Goal: Task Accomplishment & Management: Manage account settings

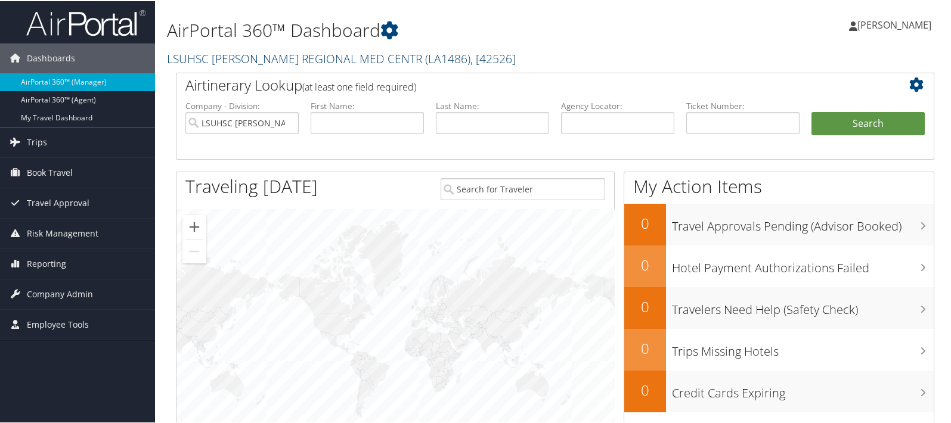
click at [222, 55] on link "LSUHSC LALLIE KEMP REGIONAL MED CENTR ( LA1486 ) , [ 42526 ]" at bounding box center [341, 57] width 349 height 16
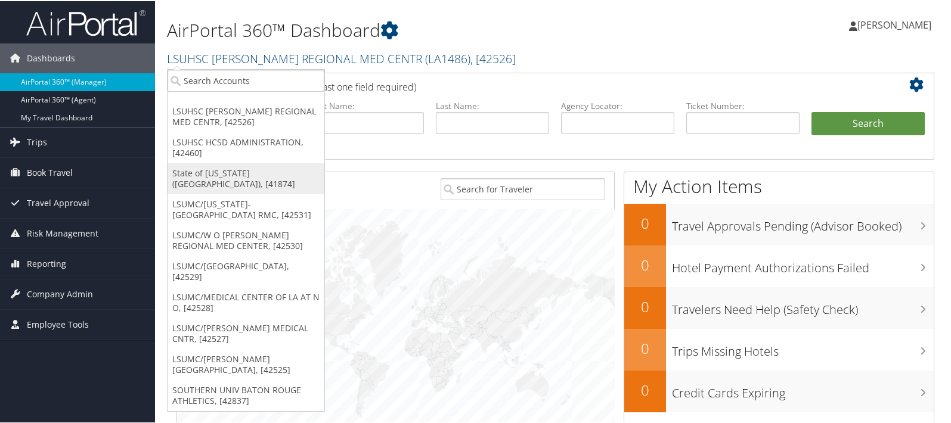
click at [214, 177] on link "State of Louisiana (SOLA), [41874]" at bounding box center [245, 177] width 157 height 31
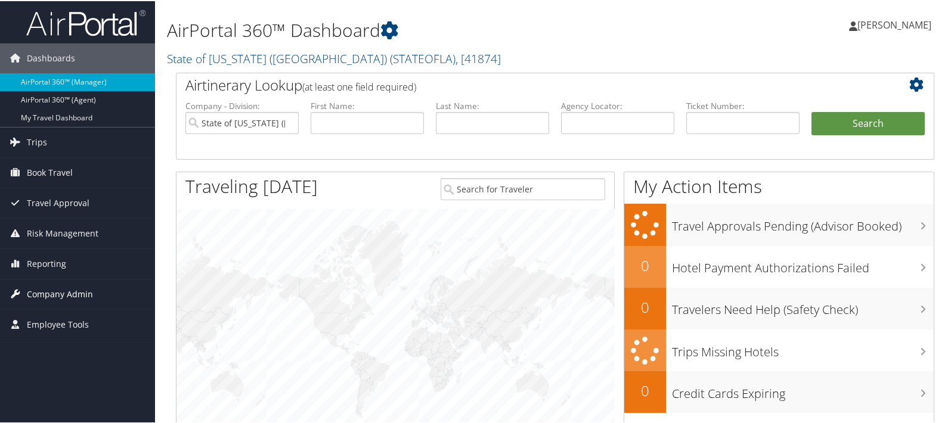
click at [49, 290] on span "Company Admin" at bounding box center [60, 293] width 66 height 30
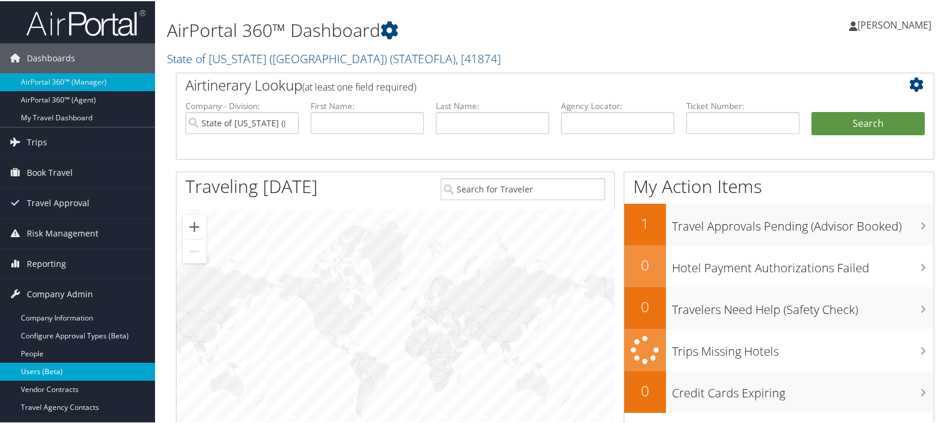
click at [44, 370] on link "Users (Beta)" at bounding box center [77, 371] width 155 height 18
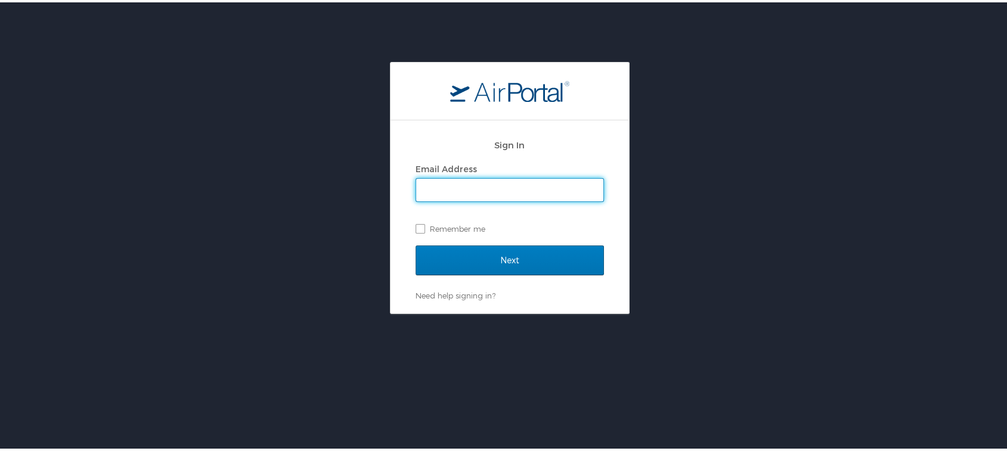
type input "mliss.hunter@cbtravel.com"
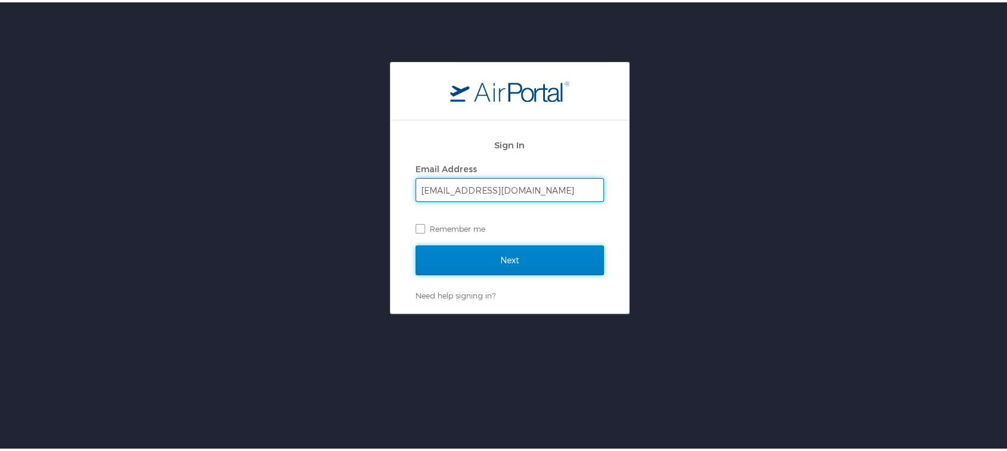
click at [478, 254] on input "Next" at bounding box center [509, 258] width 188 height 30
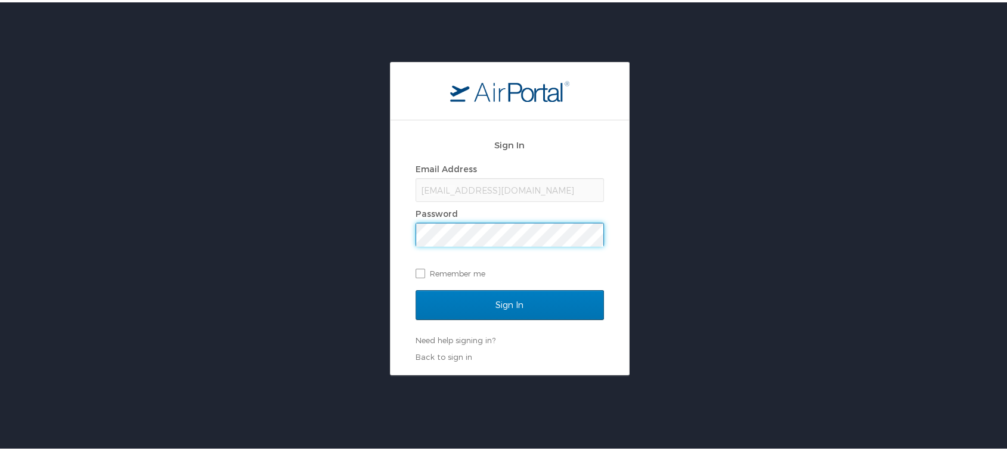
click at [498, 320] on div "Sign In" at bounding box center [509, 310] width 188 height 45
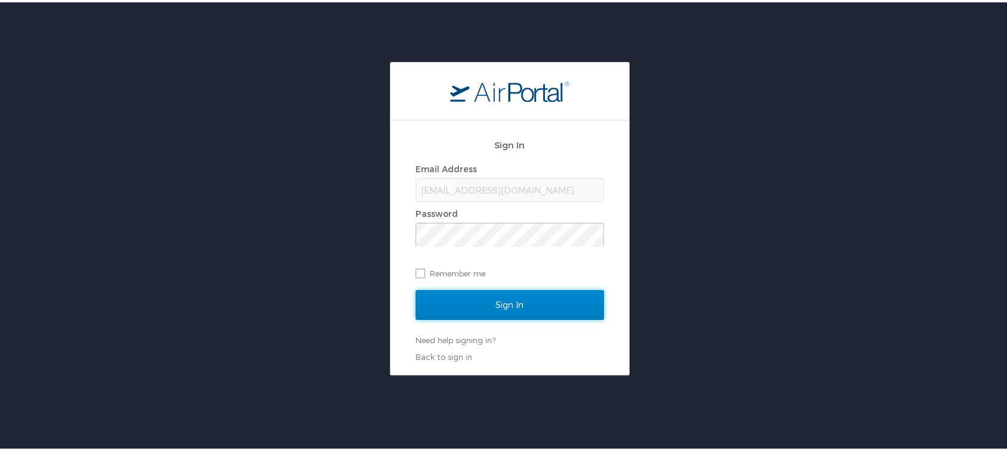
click at [496, 303] on input "Sign In" at bounding box center [509, 303] width 188 height 30
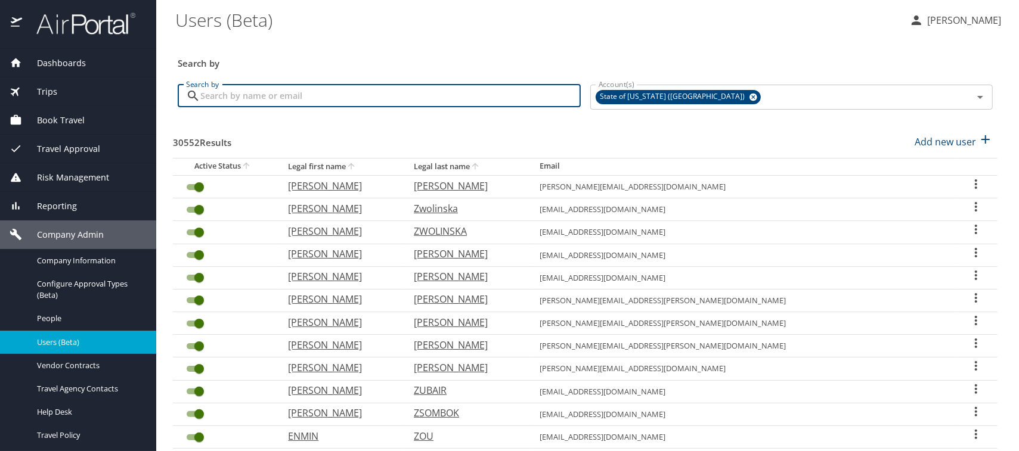
click at [252, 95] on input "Search by" at bounding box center [390, 96] width 380 height 23
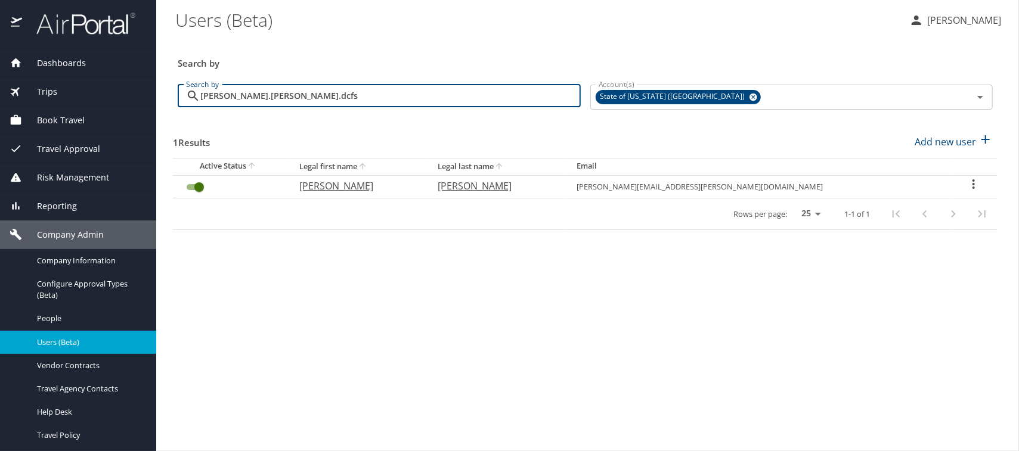
type input "[PERSON_NAME].[PERSON_NAME].dcfs"
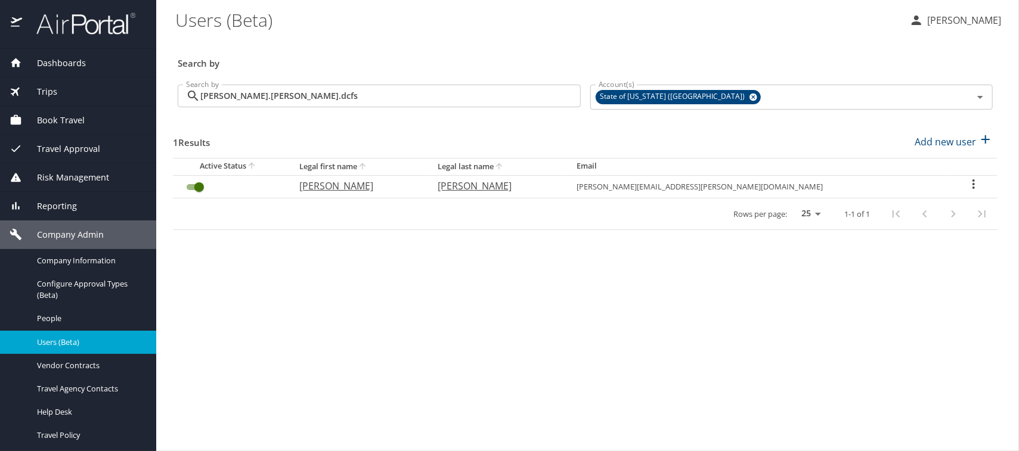
click at [970, 181] on icon "User Search Table" at bounding box center [973, 184] width 14 height 14
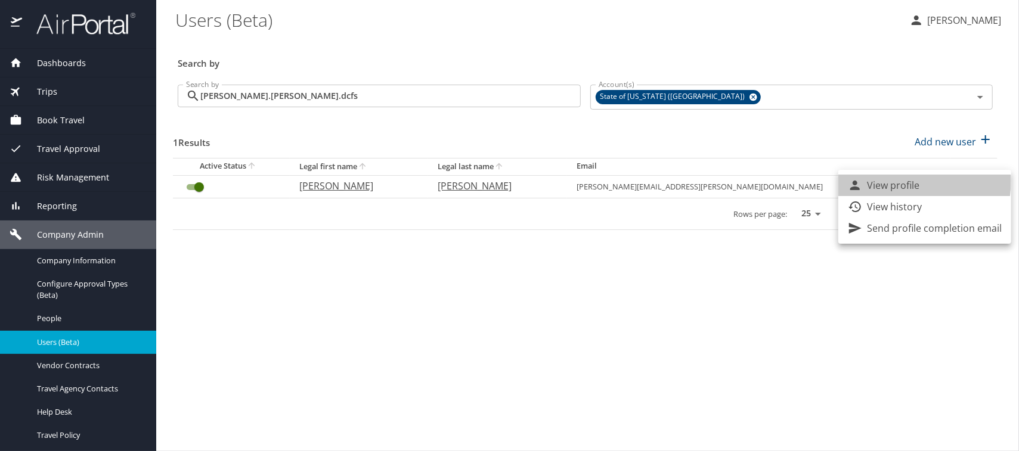
click at [896, 181] on p "View profile" at bounding box center [893, 185] width 52 height 14
select select "US"
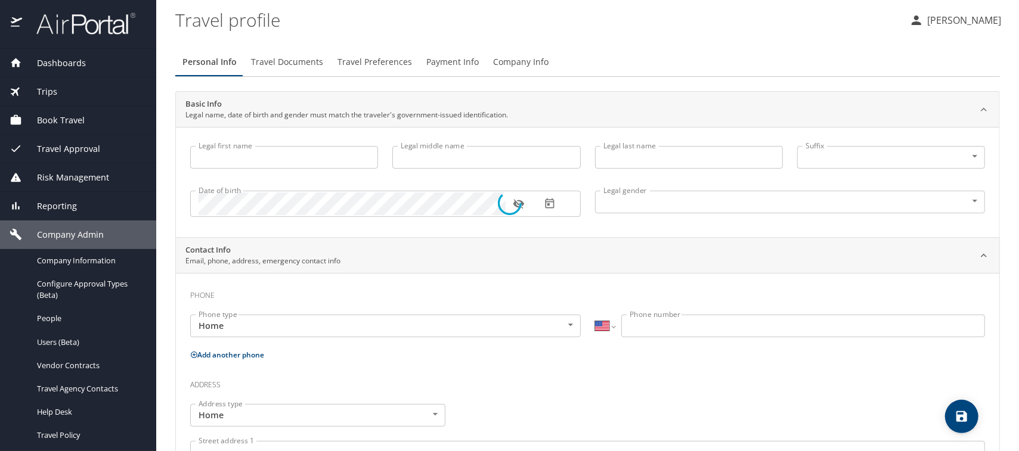
type input "Tasha"
type input "W"
type input "Chamlee"
type input "Female"
select select "US"
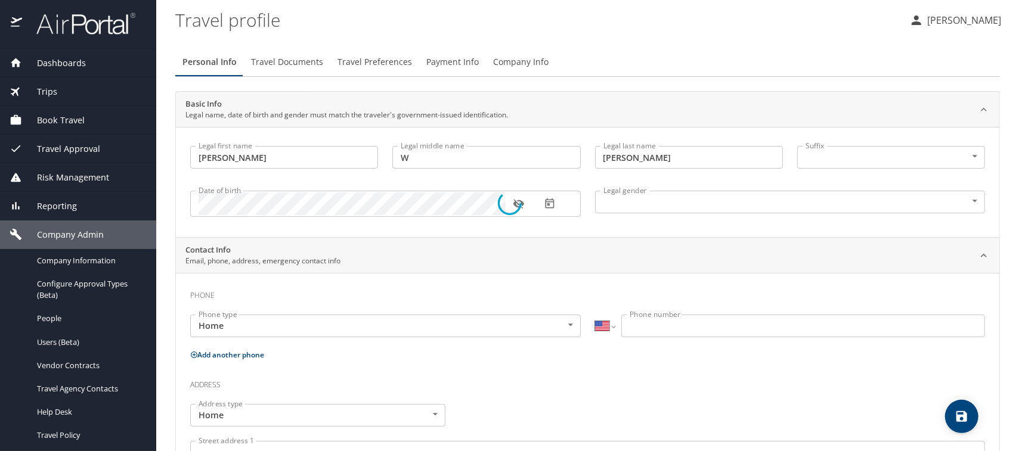
select select "NL"
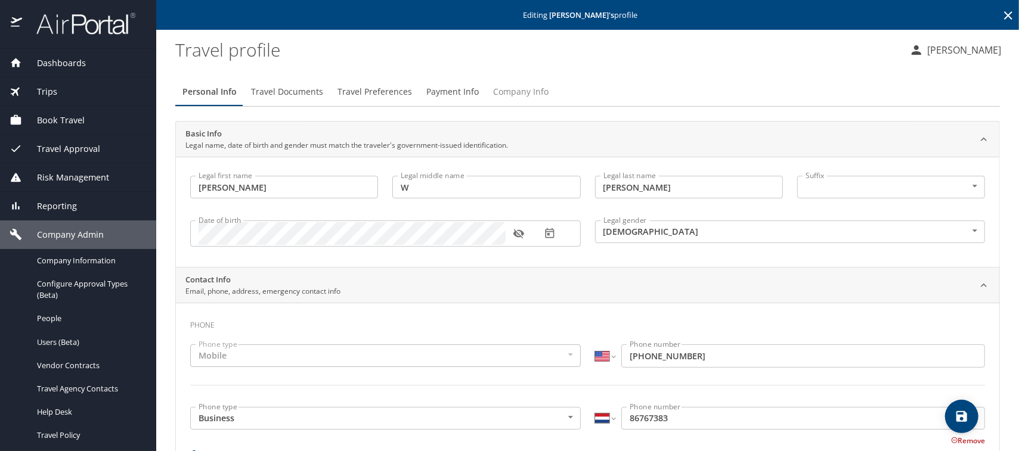
click at [505, 92] on span "Company Info" at bounding box center [520, 92] width 55 height 15
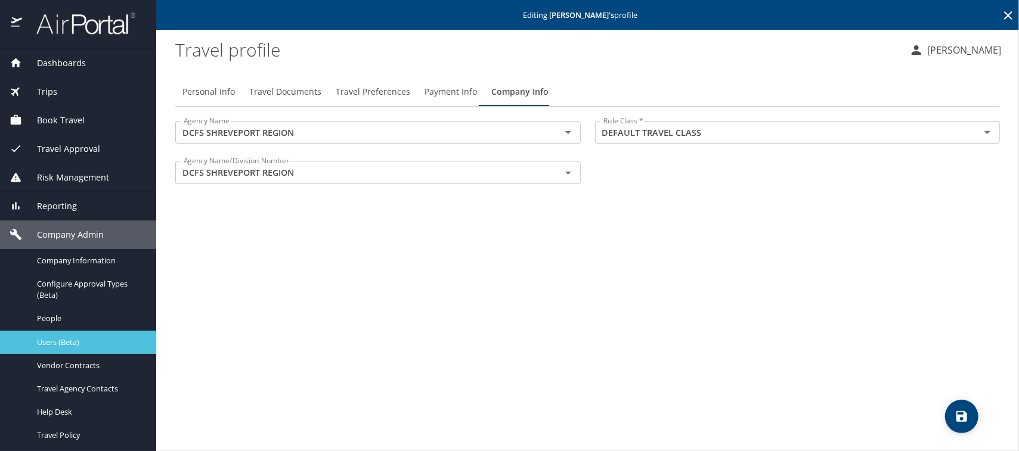
click at [61, 339] on span "Users (Beta)" at bounding box center [89, 342] width 105 height 11
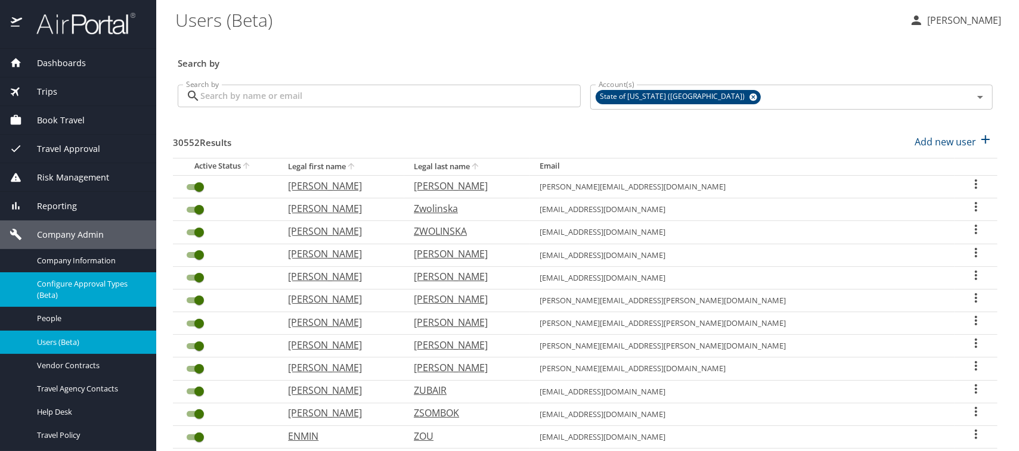
click at [56, 287] on span "Configure Approval Types (Beta)" at bounding box center [89, 289] width 105 height 23
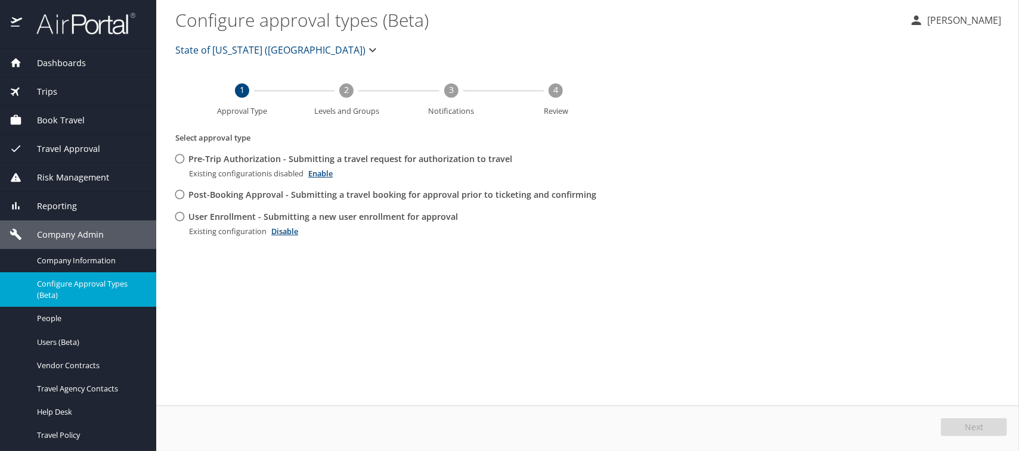
click at [183, 48] on span "State of [US_STATE] ([GEOGRAPHIC_DATA])" at bounding box center [270, 50] width 190 height 17
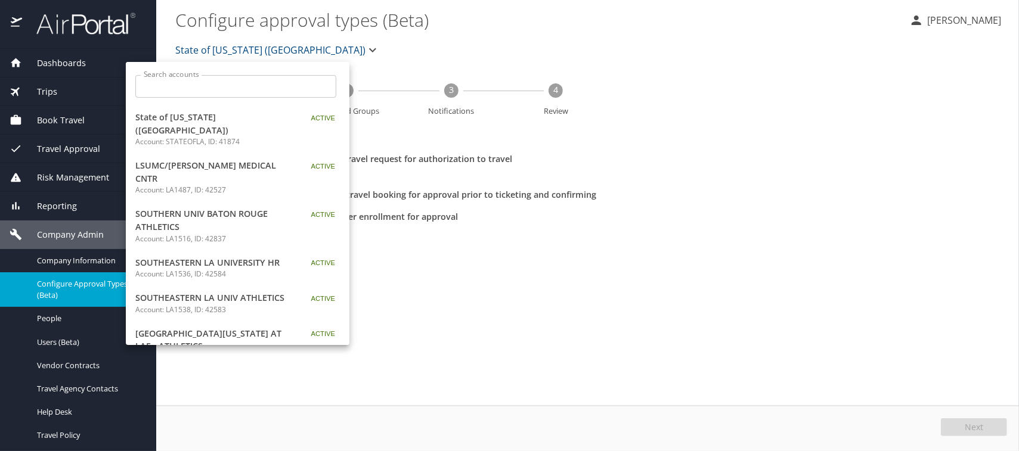
drag, startPoint x: 185, startPoint y: 84, endPoint x: 191, endPoint y: 112, distance: 28.6
click at [185, 84] on input "Search accounts" at bounding box center [239, 86] width 193 height 23
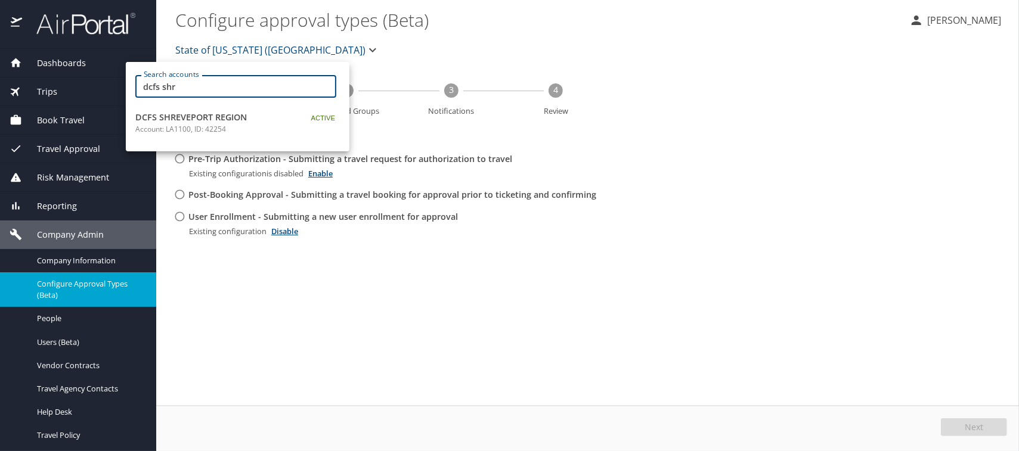
type input "dcfs shr"
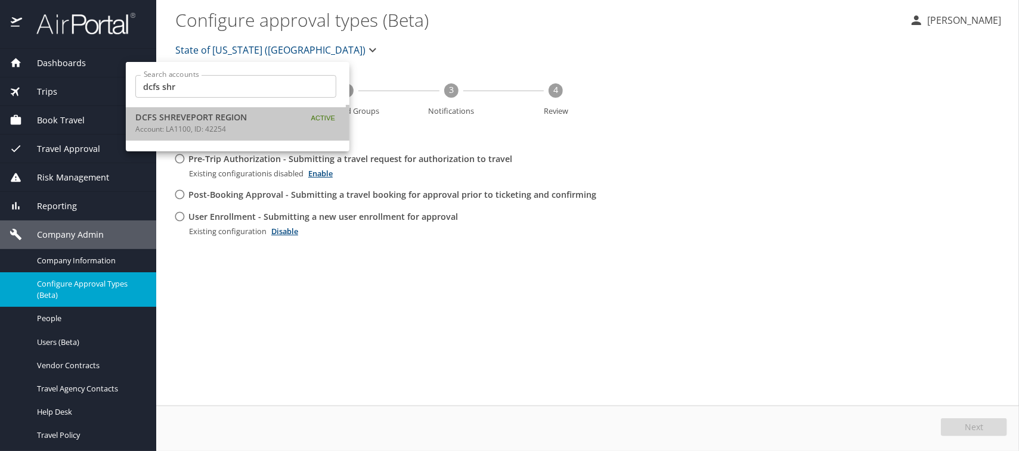
click at [191, 112] on span "DCFS SHREVEPORT REGION" at bounding box center [209, 117] width 149 height 13
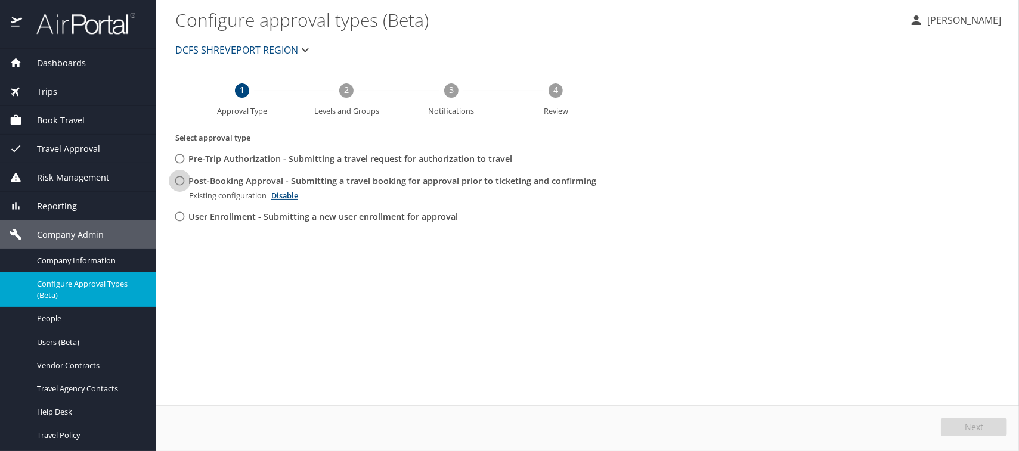
click at [178, 184] on input "Post-Booking Approval - Submitting a travel booking for approval prior to ticke…" at bounding box center [180, 181] width 22 height 22
radio input "true"
click at [953, 432] on button "Edit" at bounding box center [974, 427] width 63 height 18
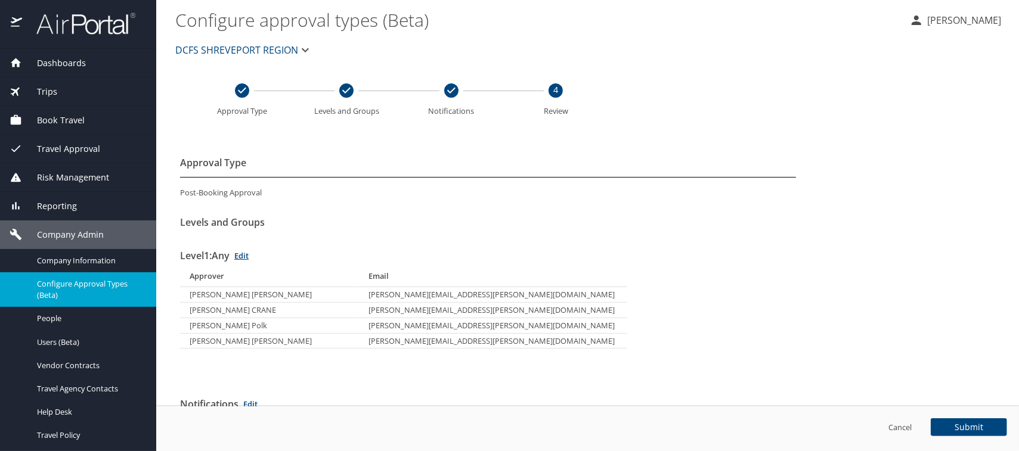
click at [58, 284] on span "Configure Approval Types (Beta)" at bounding box center [89, 289] width 105 height 23
click at [63, 255] on span "Company Information" at bounding box center [89, 260] width 105 height 11
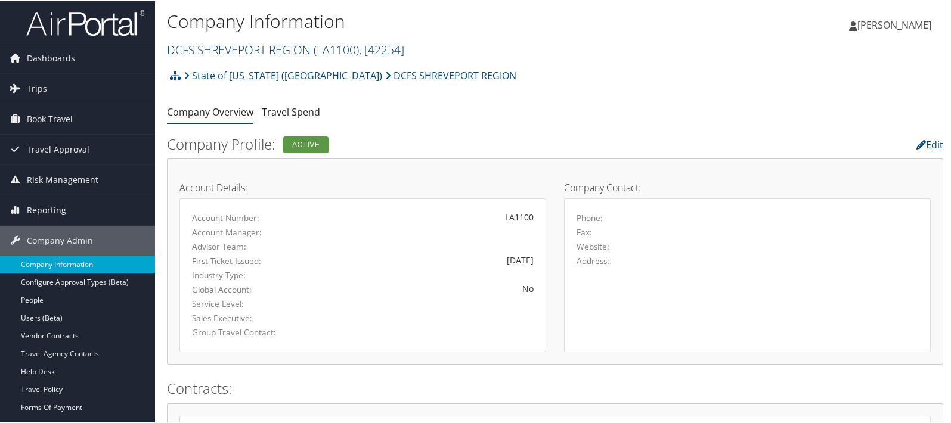
click at [200, 51] on link "DCFS SHREVEPORT REGION ( LA1100 ) , [ 42254 ]" at bounding box center [285, 49] width 237 height 16
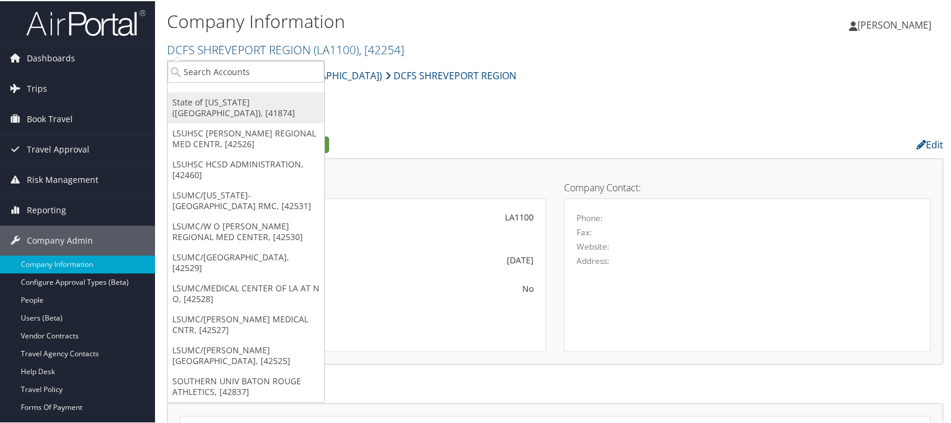
click at [216, 106] on link "State of Louisiana (SOLA), [41874]" at bounding box center [245, 106] width 157 height 31
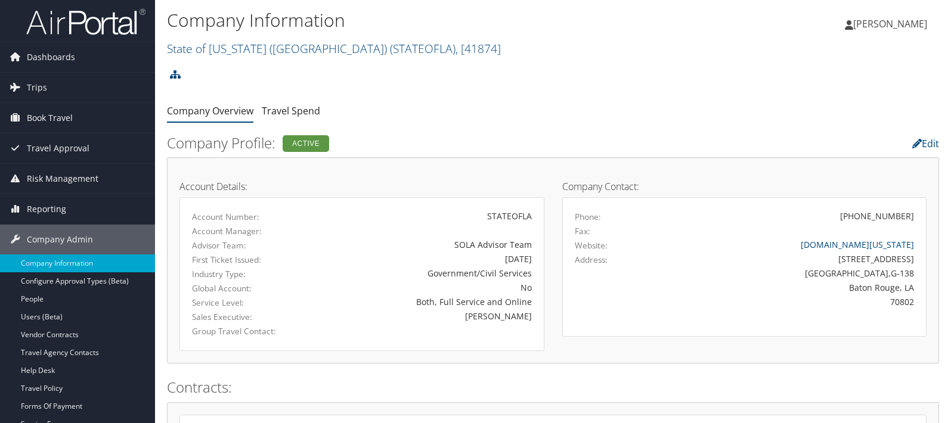
click at [50, 318] on link "Users (Beta)" at bounding box center [77, 317] width 155 height 18
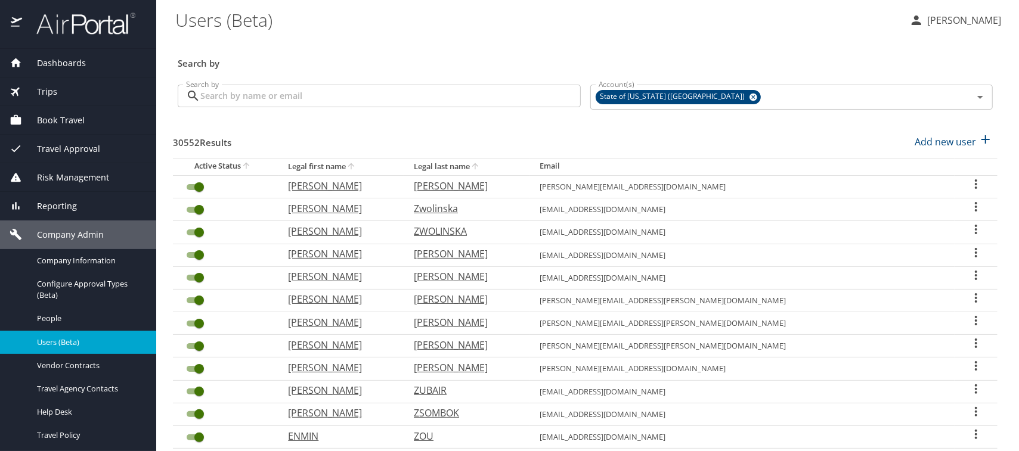
click at [209, 92] on input "Search by" at bounding box center [390, 96] width 380 height 23
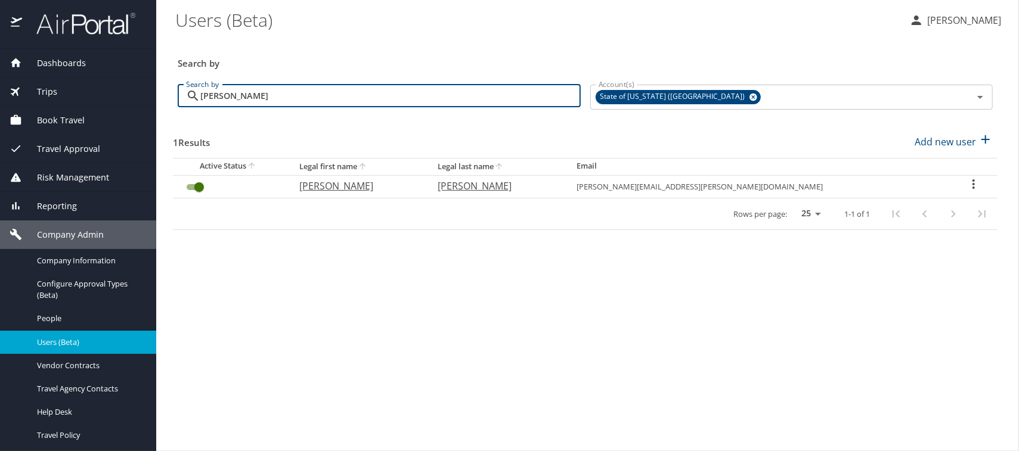
type input "[PERSON_NAME]"
click at [966, 183] on icon "User Search Table" at bounding box center [973, 184] width 14 height 14
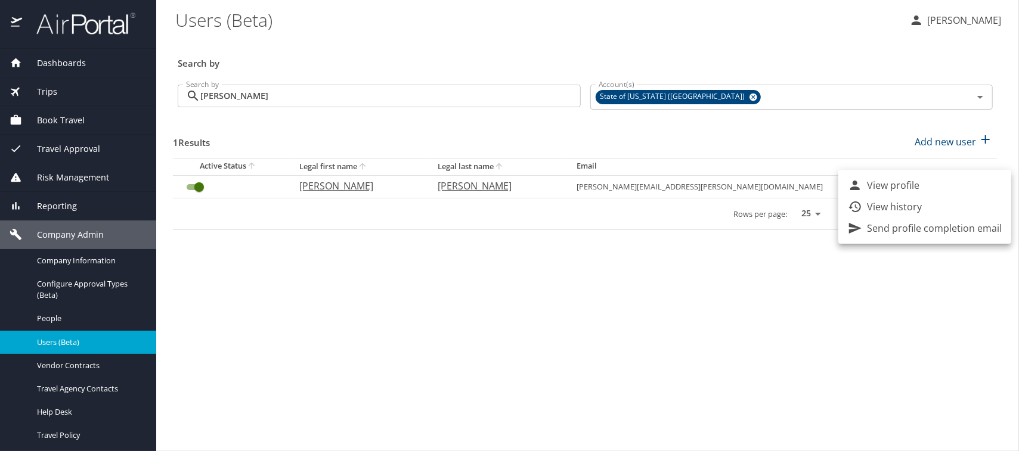
click at [634, 236] on div at bounding box center [509, 225] width 1019 height 451
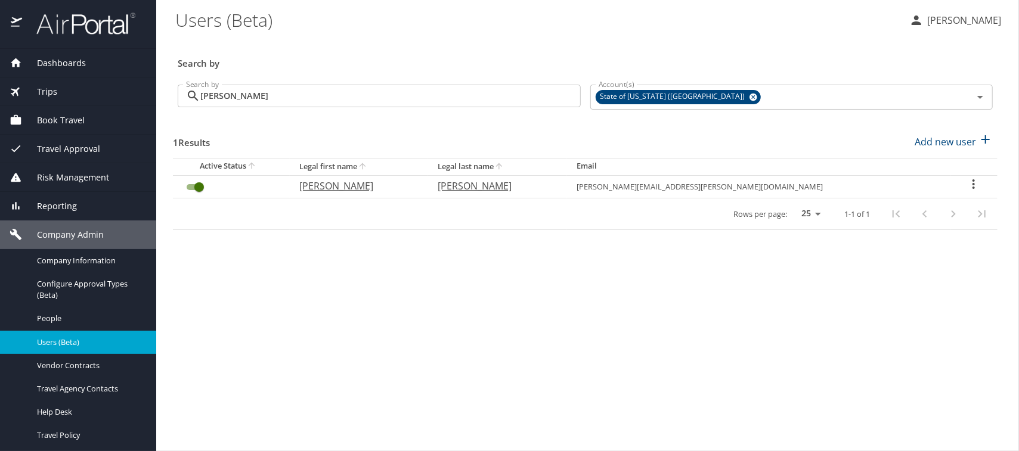
click at [624, 274] on main "Users (Beta) [PERSON_NAME] Search by Search by [PERSON_NAME] Search by Account(…" at bounding box center [587, 225] width 862 height 451
click at [830, 142] on div "1 Results Add new user" at bounding box center [585, 142] width 824 height 44
click at [377, 184] on p "KIMBERLY" at bounding box center [356, 186] width 115 height 14
select select "US"
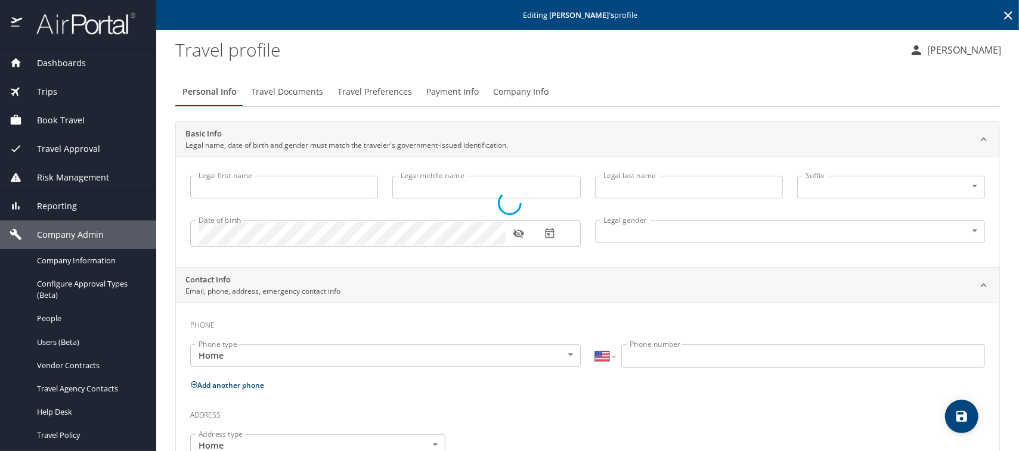
type input "KIMBERLY"
type input "Lashun"
type input "MAYBERRY"
type input "Female"
type input "Bernaird Mayberry"
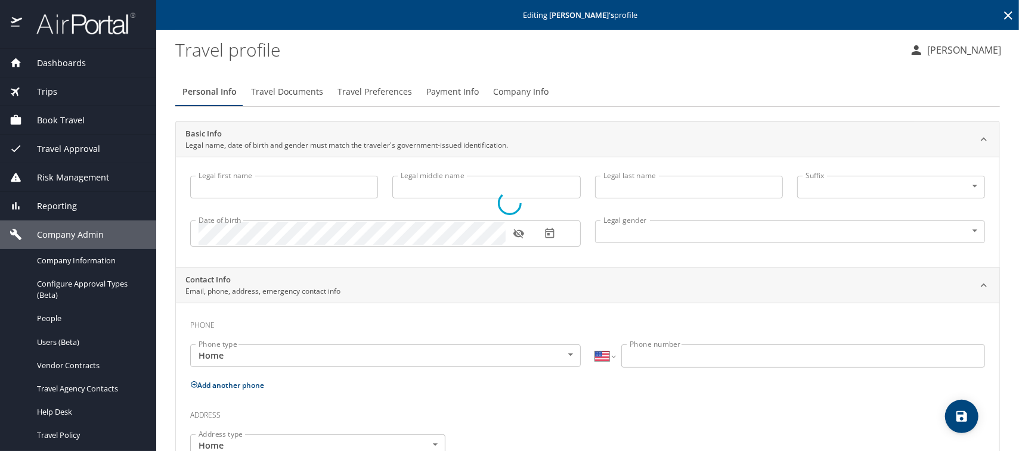
type input "Sr."
select select "NL"
type input "85372231"
select select "US"
select select "NL"
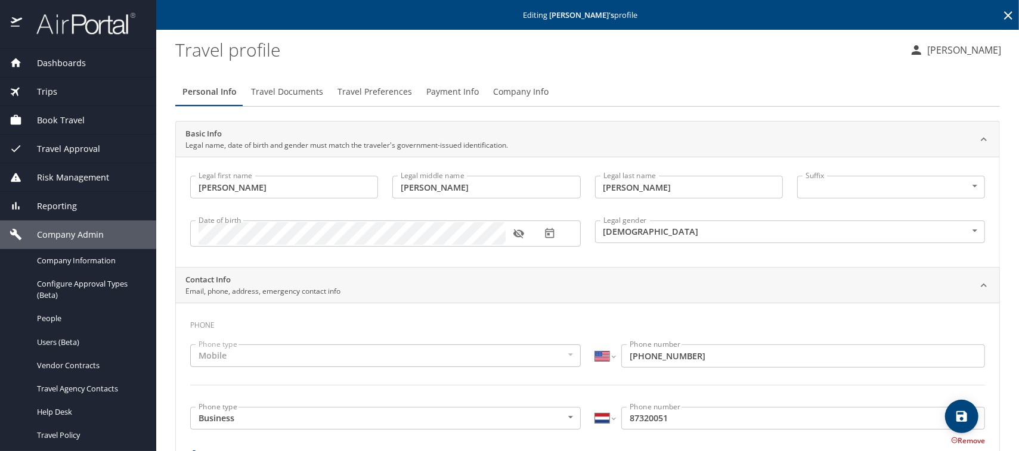
click at [505, 87] on span "Company Info" at bounding box center [520, 92] width 55 height 15
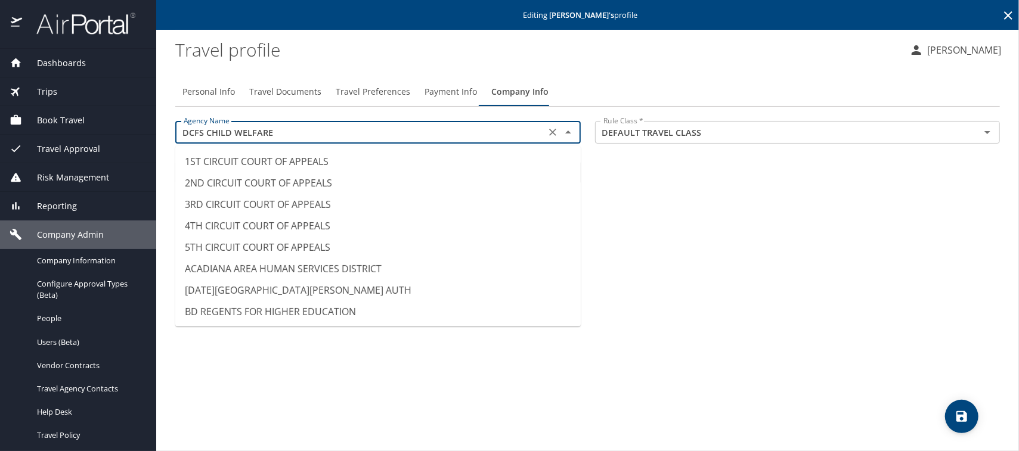
scroll to position [1586, 0]
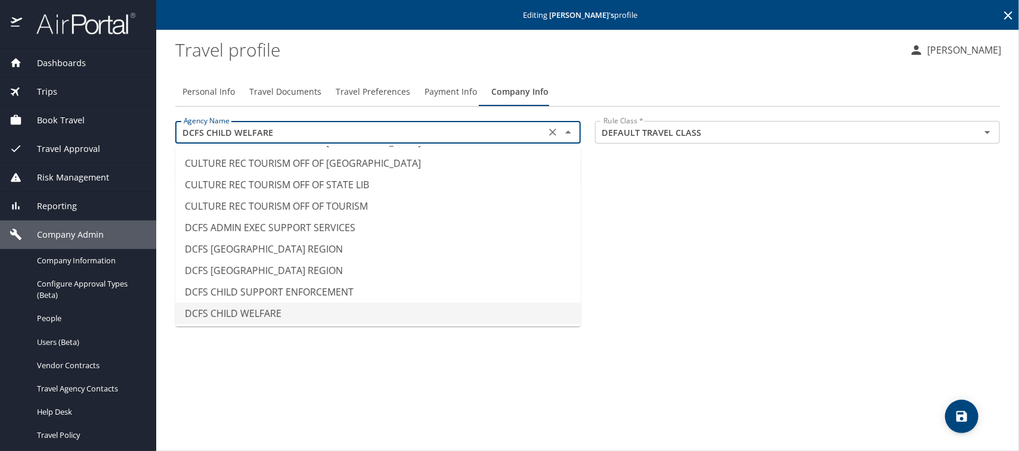
drag, startPoint x: 272, startPoint y: 130, endPoint x: 177, endPoint y: 132, distance: 94.8
click at [177, 132] on div "DCFS CHILD WELFARE Agency Name" at bounding box center [377, 132] width 405 height 23
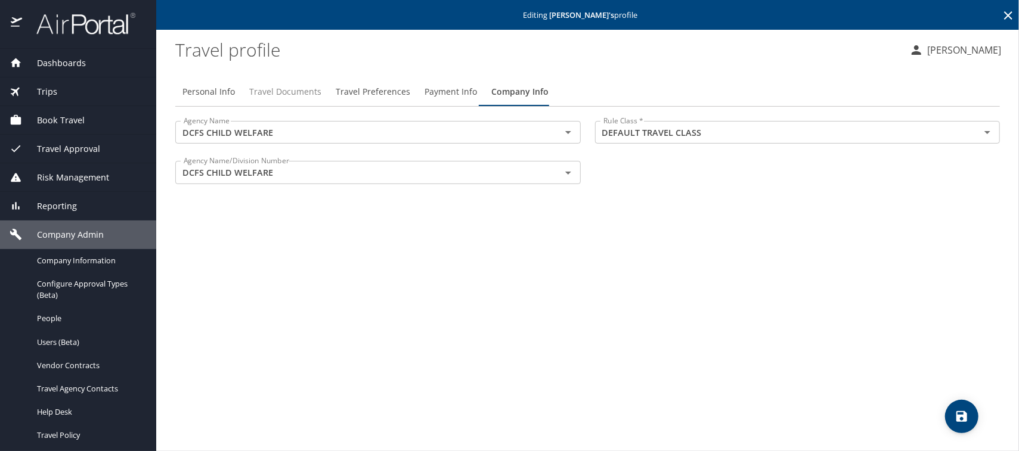
click at [263, 93] on span "Travel Documents" at bounding box center [285, 92] width 72 height 15
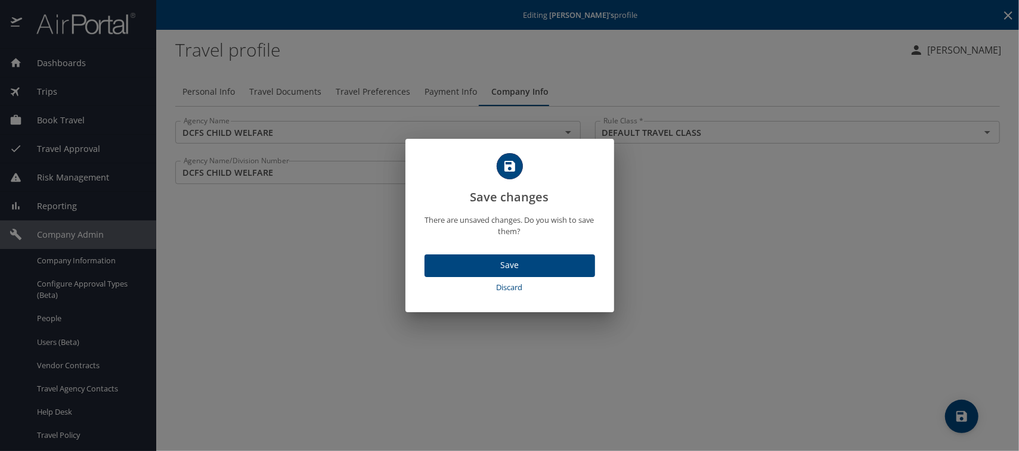
click at [517, 284] on span "Discard" at bounding box center [509, 288] width 161 height 14
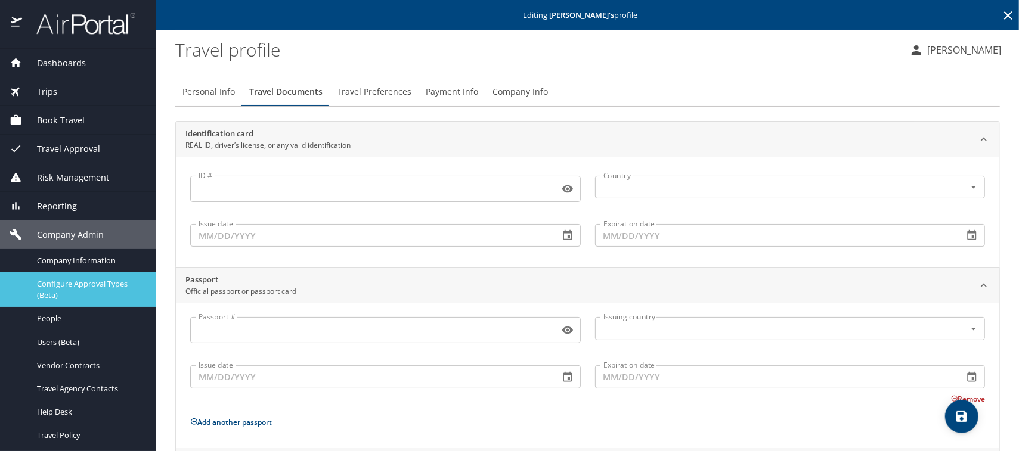
click at [73, 285] on span "Configure Approval Types (Beta)" at bounding box center [89, 289] width 105 height 23
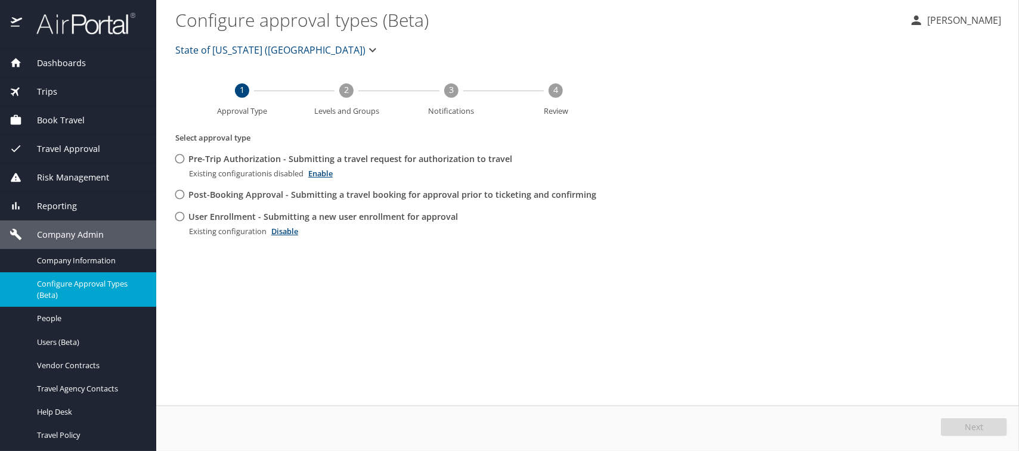
click at [201, 48] on span "State of [US_STATE] ([GEOGRAPHIC_DATA])" at bounding box center [270, 50] width 190 height 17
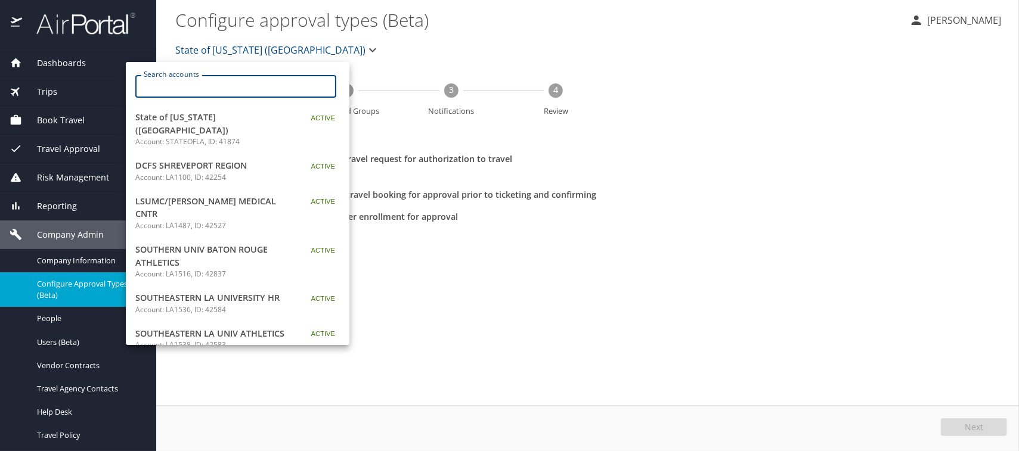
paste input "DCFS CHILD WELFARE"
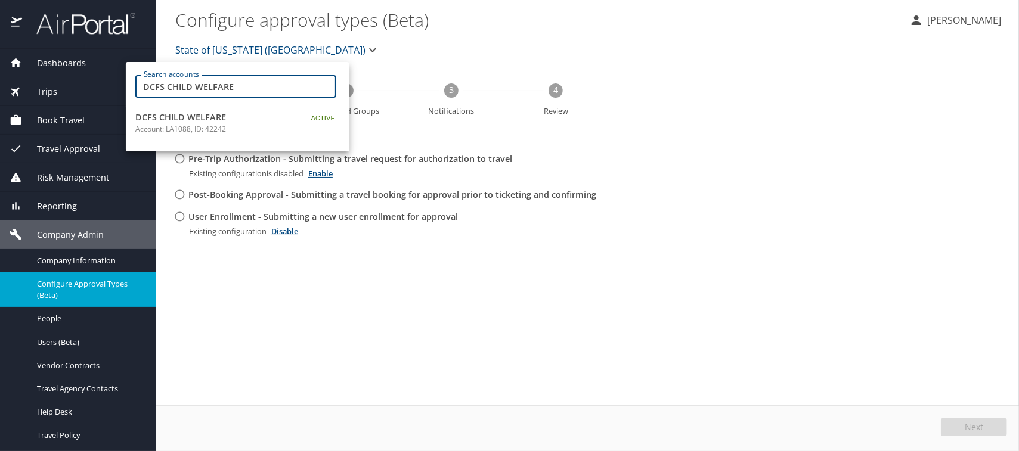
type input "DCFS CHILD WELFARE"
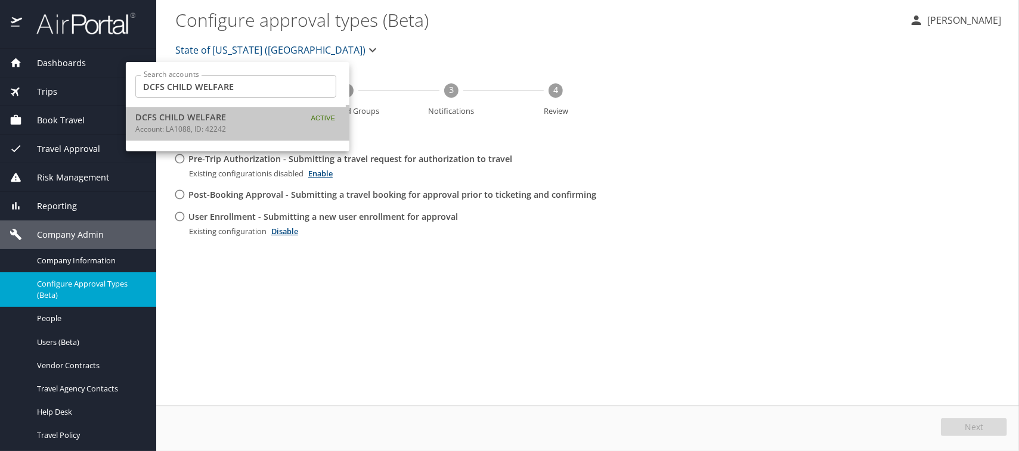
click at [189, 122] on span "DCFS CHILD WELFARE" at bounding box center [209, 117] width 149 height 13
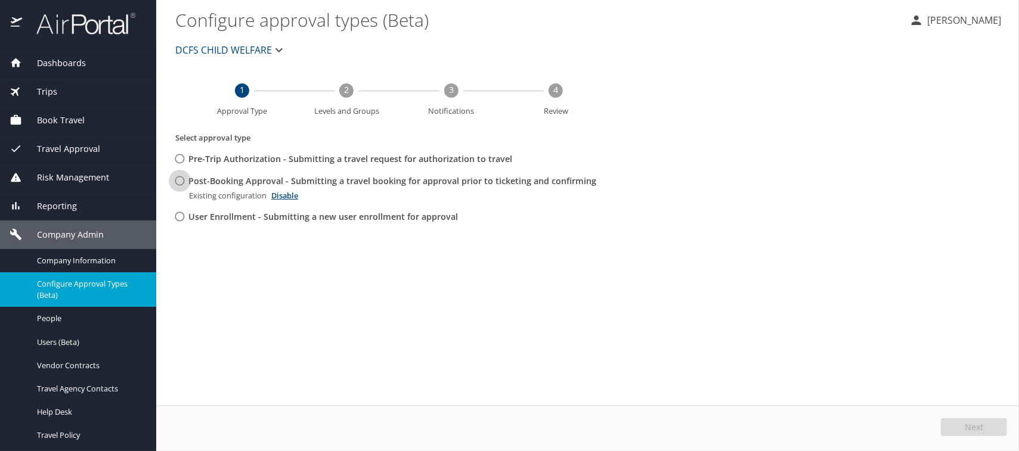
click at [176, 179] on input "Post-Booking Approval - Submitting a travel booking for approval prior to ticke…" at bounding box center [180, 181] width 22 height 22
radio input "true"
click at [973, 423] on span "Edit" at bounding box center [974, 427] width 15 height 8
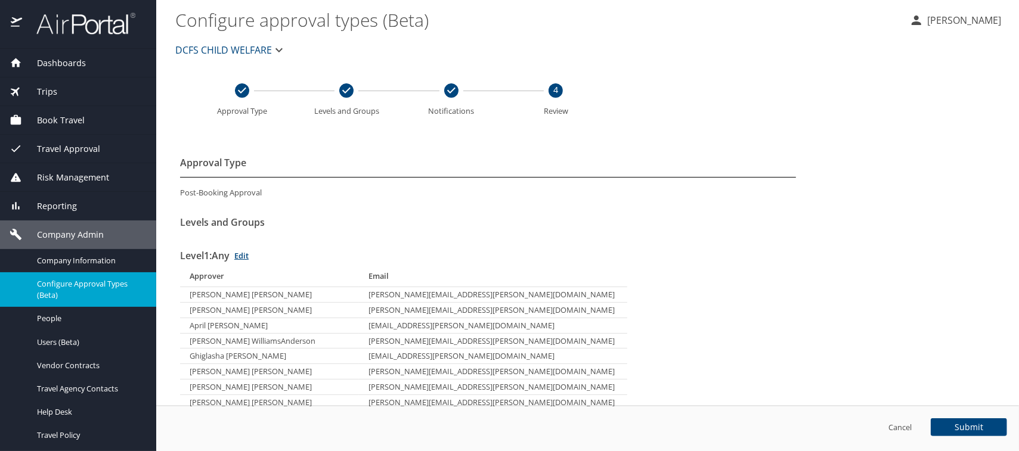
click at [181, 54] on span "DCFS CHILD WELFARE" at bounding box center [223, 50] width 97 height 17
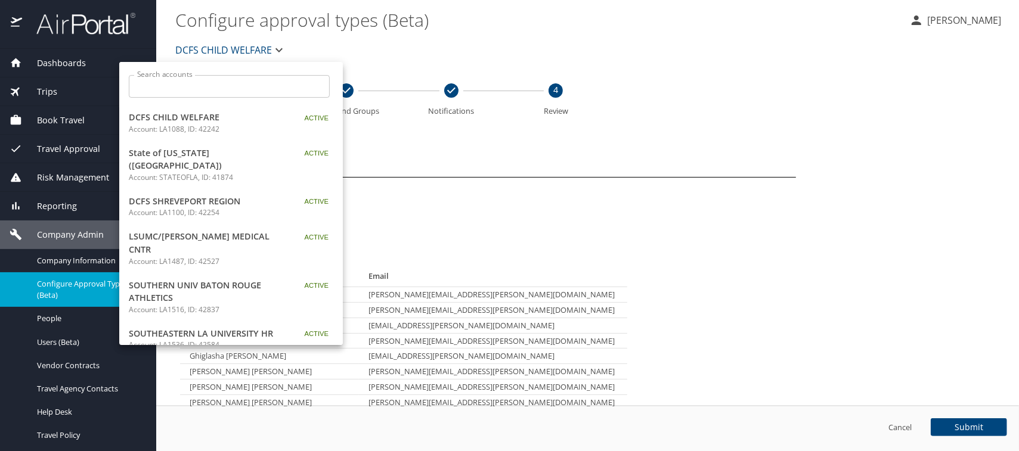
click at [187, 195] on span "DCFS SHREVEPORT REGION" at bounding box center [203, 201] width 149 height 13
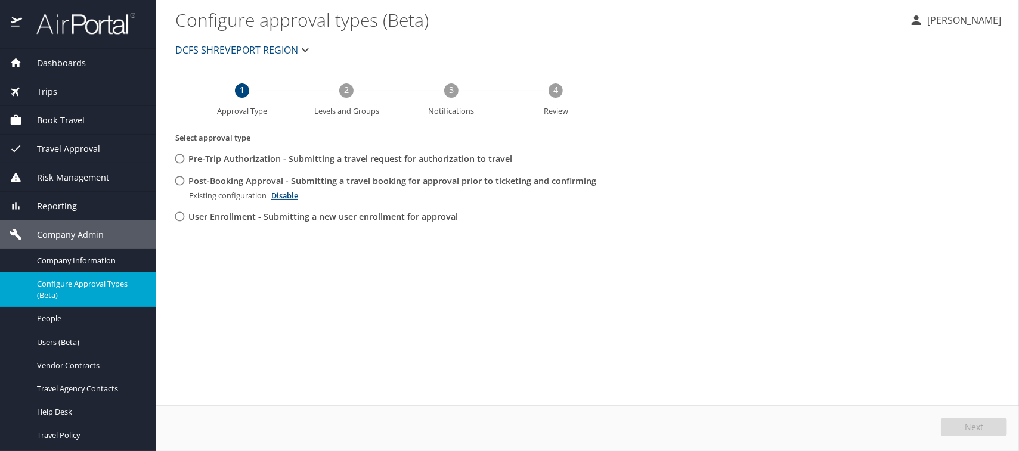
drag, startPoint x: 170, startPoint y: 45, endPoint x: 234, endPoint y: 49, distance: 63.4
click at [234, 49] on button "DCFS SHREVEPORT REGION" at bounding box center [243, 50] width 147 height 24
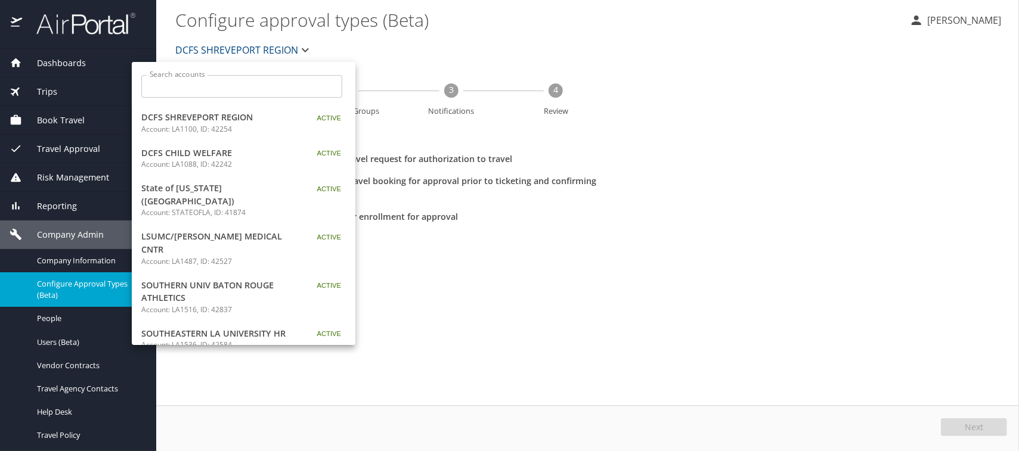
click at [61, 260] on div at bounding box center [509, 225] width 1019 height 451
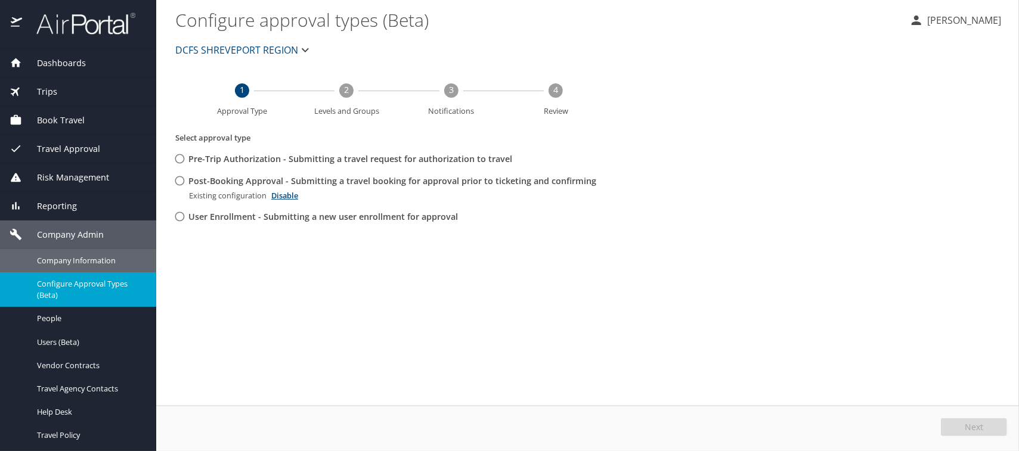
click at [61, 260] on span "Company Information" at bounding box center [89, 260] width 105 height 11
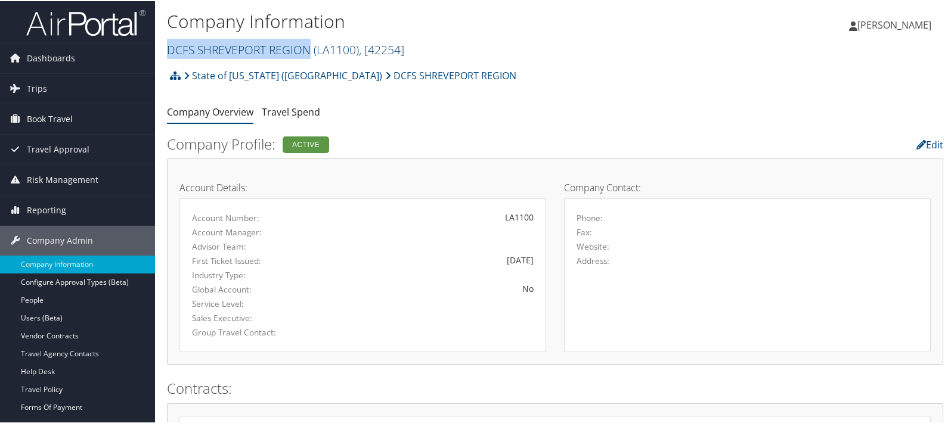
drag, startPoint x: 189, startPoint y: 54, endPoint x: 311, endPoint y: 53, distance: 121.6
click at [311, 53] on link "DCFS SHREVEPORT REGION ( LA1100 ) , [ 42254 ]" at bounding box center [285, 49] width 237 height 16
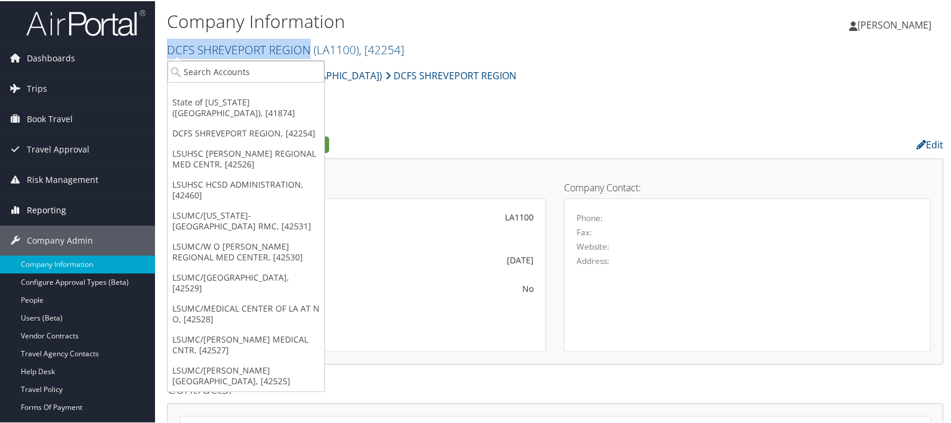
click at [45, 212] on span "Reporting" at bounding box center [46, 209] width 39 height 30
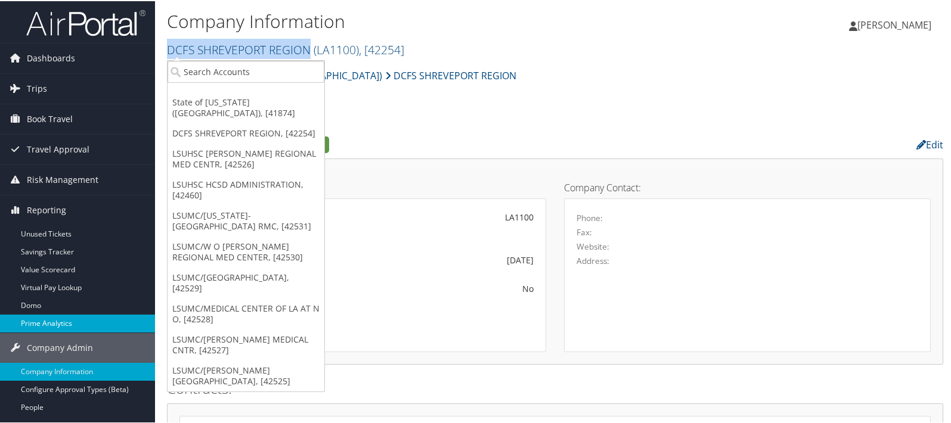
click at [63, 324] on link "Prime Analytics" at bounding box center [77, 322] width 155 height 18
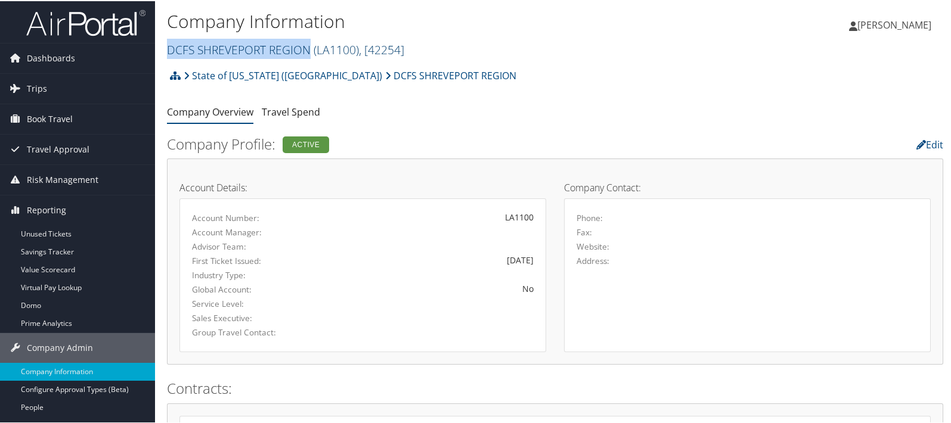
click at [218, 49] on link "DCFS SHREVEPORT REGION ( LA1100 ) , [ 42254 ]" at bounding box center [285, 49] width 237 height 16
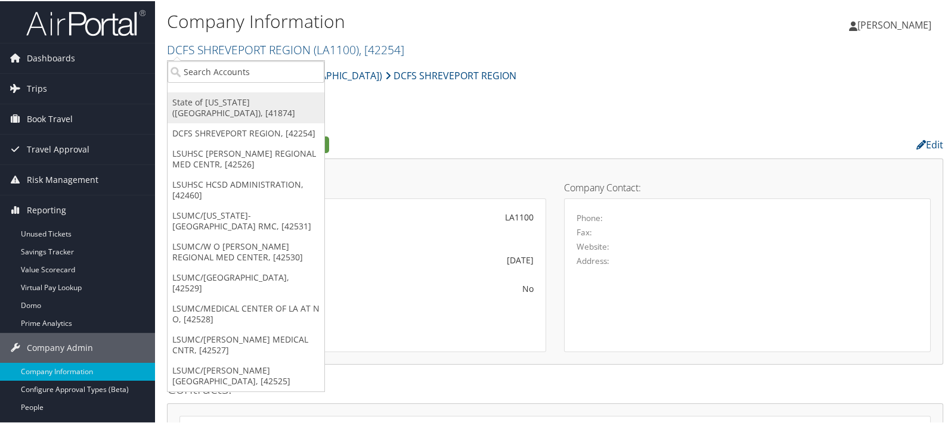
click at [223, 96] on link "State of [US_STATE] ([GEOGRAPHIC_DATA]), [41874]" at bounding box center [245, 106] width 157 height 31
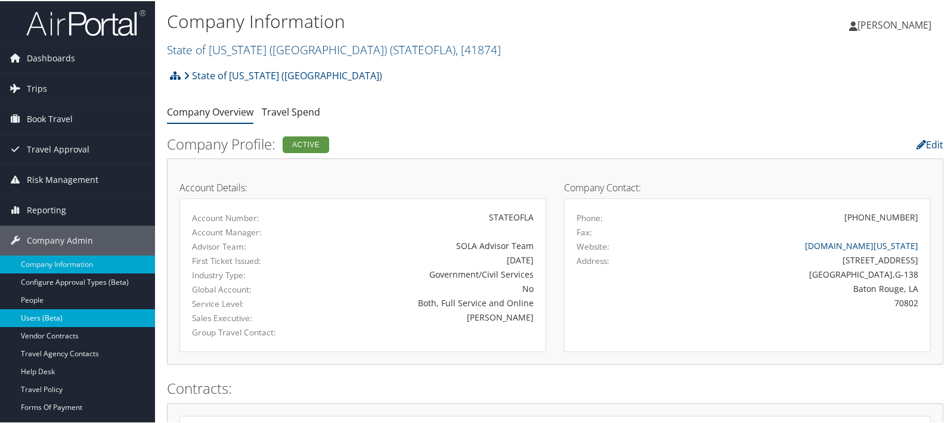
click at [46, 315] on link "Users (Beta)" at bounding box center [77, 317] width 155 height 18
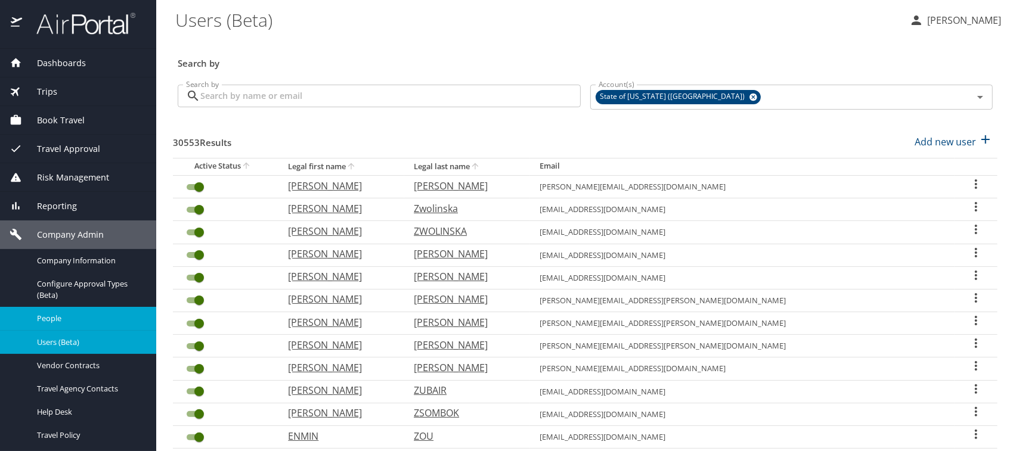
click at [45, 316] on span "People" at bounding box center [89, 318] width 105 height 11
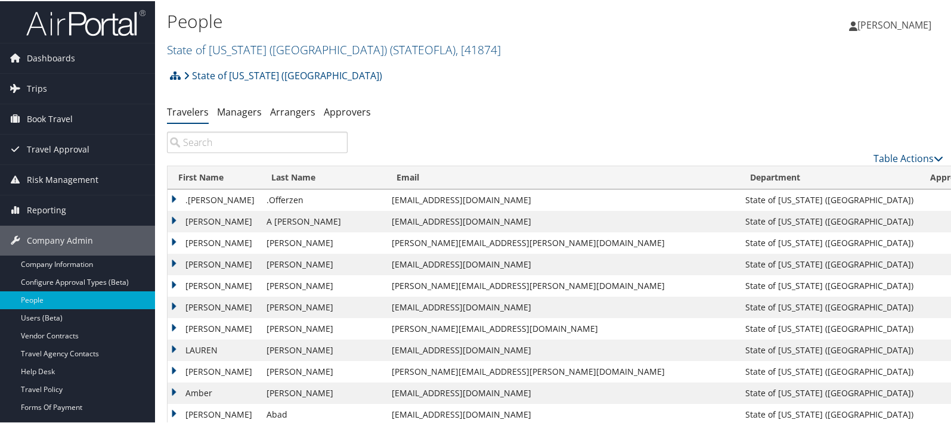
click at [209, 140] on input "search" at bounding box center [257, 141] width 181 height 21
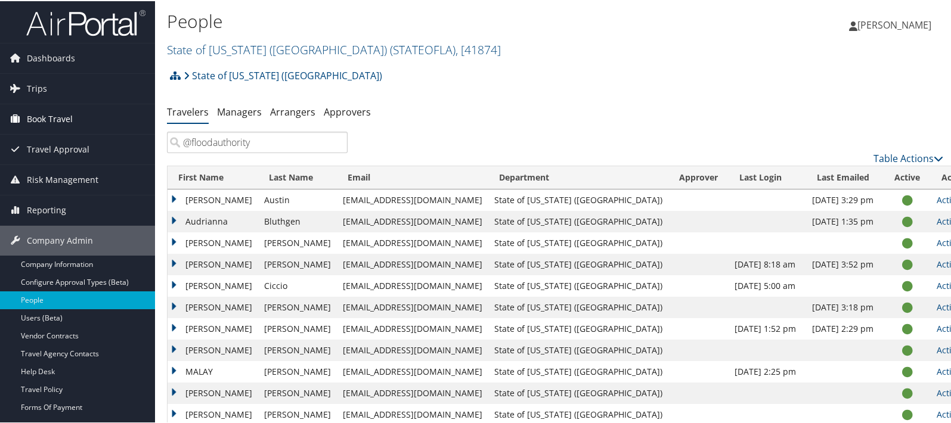
type input "@floodauthority"
click at [54, 316] on link "Users (Beta)" at bounding box center [77, 317] width 155 height 18
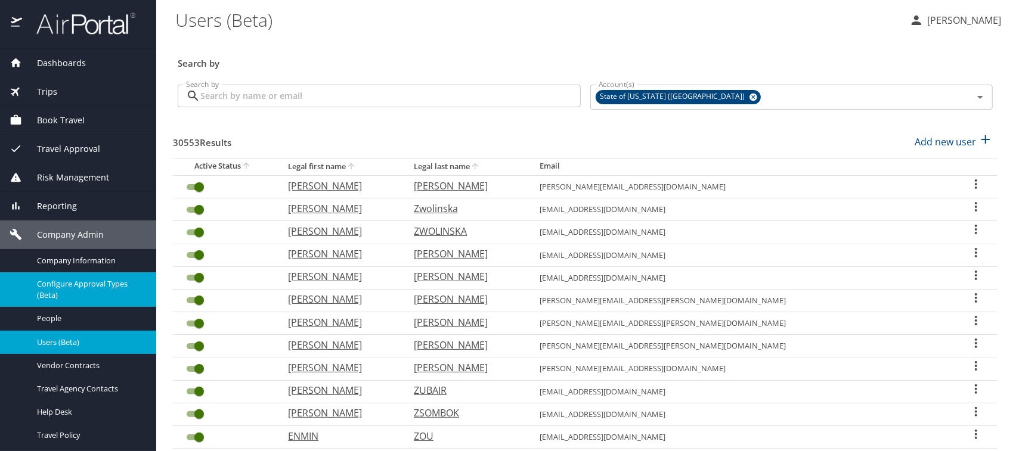
click at [72, 288] on span "Configure Approval Types (Beta)" at bounding box center [89, 289] width 105 height 23
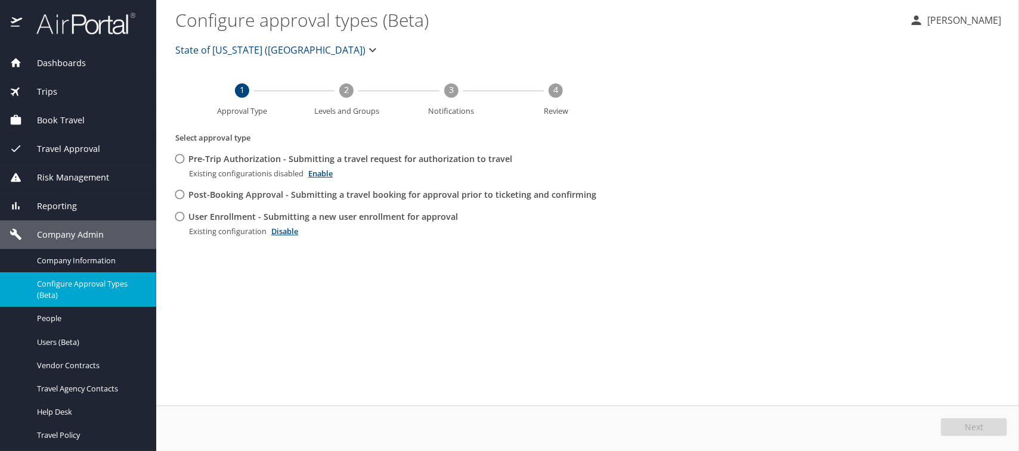
click at [181, 216] on input "User Enrollment - Submitting a new user enrollment for approval" at bounding box center [180, 217] width 22 height 22
radio input "true"
click at [982, 424] on span "Edit" at bounding box center [974, 427] width 15 height 8
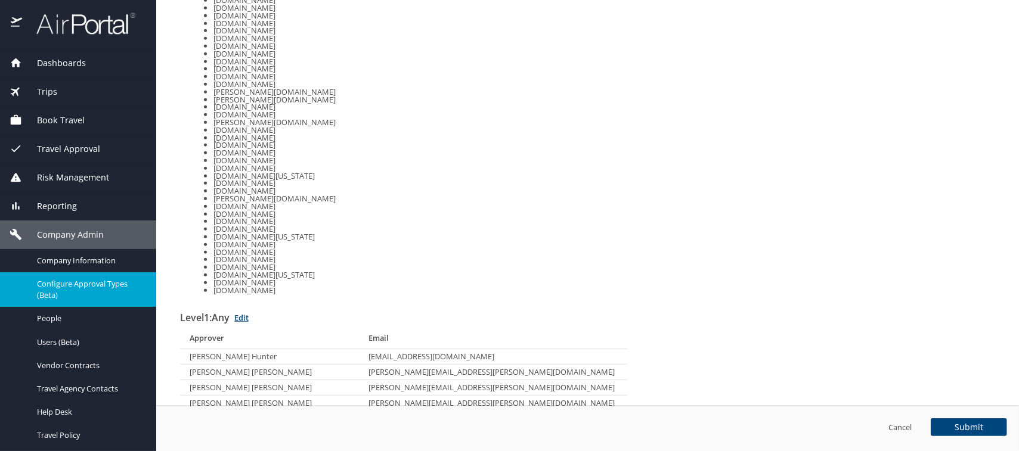
scroll to position [635, 0]
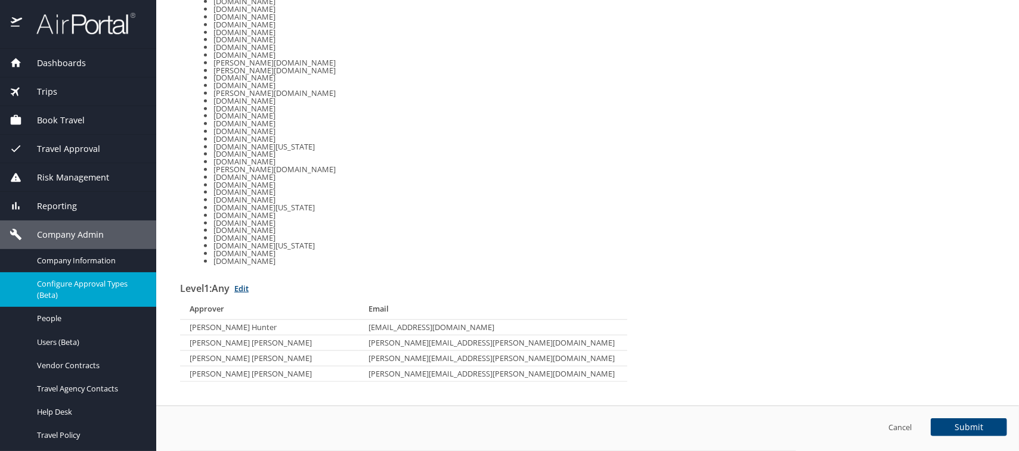
click at [246, 287] on link "Edit" at bounding box center [241, 288] width 14 height 11
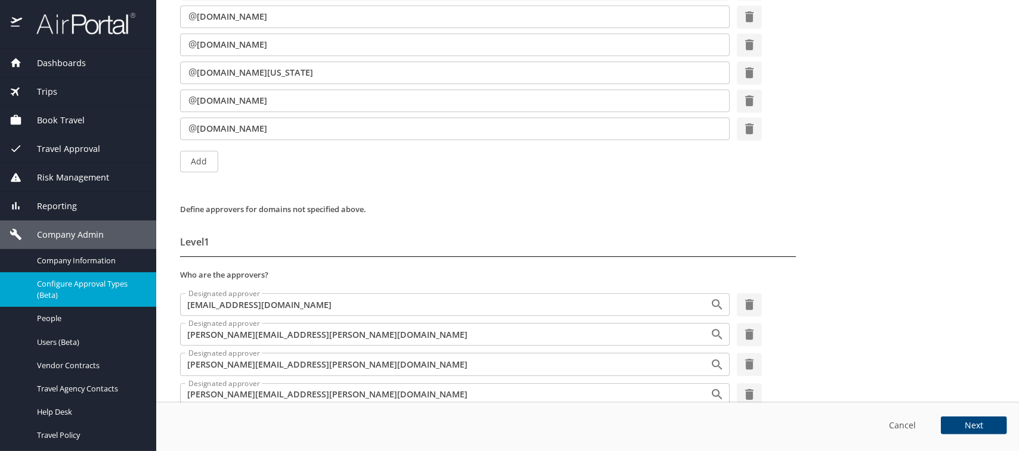
scroll to position [2470, 0]
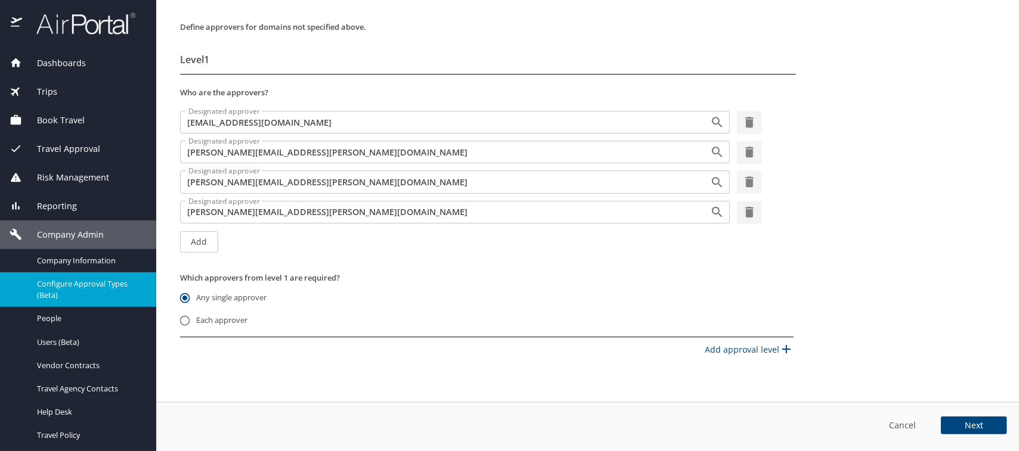
click at [909, 423] on span "Cancel" at bounding box center [902, 425] width 29 height 15
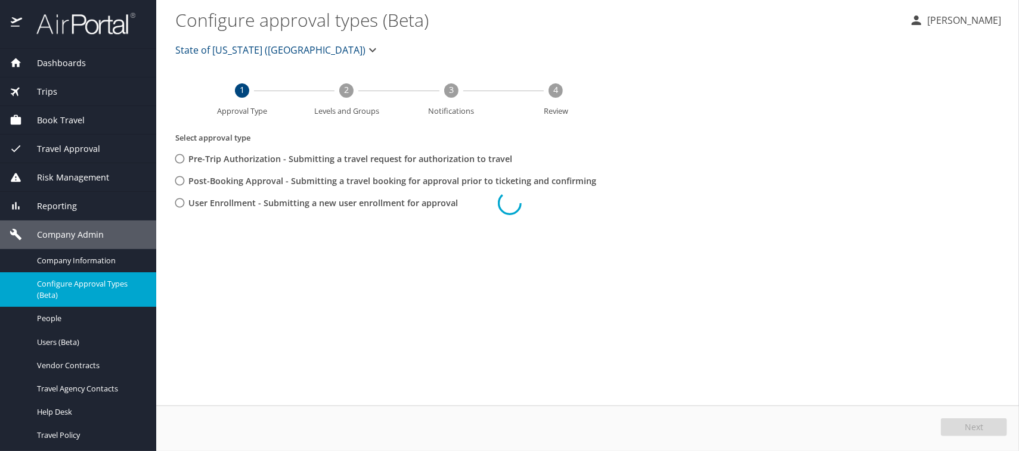
scroll to position [0, 0]
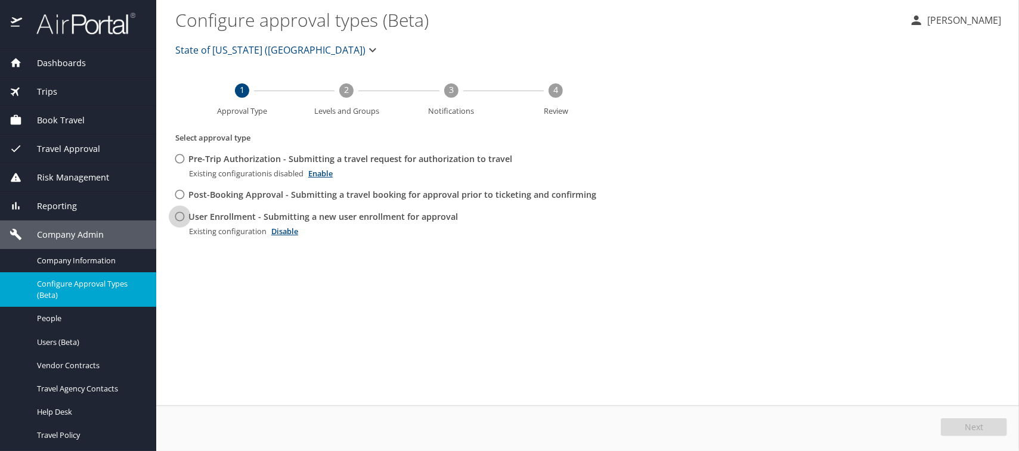
click at [179, 216] on input "User Enrollment - Submitting a new user enrollment for approval" at bounding box center [180, 217] width 22 height 22
radio input "true"
click at [980, 430] on span "Edit" at bounding box center [974, 427] width 15 height 8
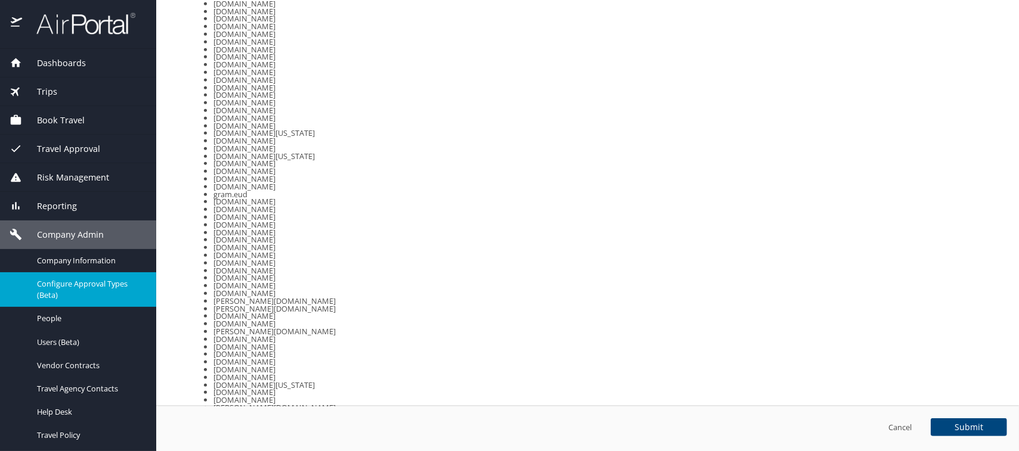
scroll to position [635, 0]
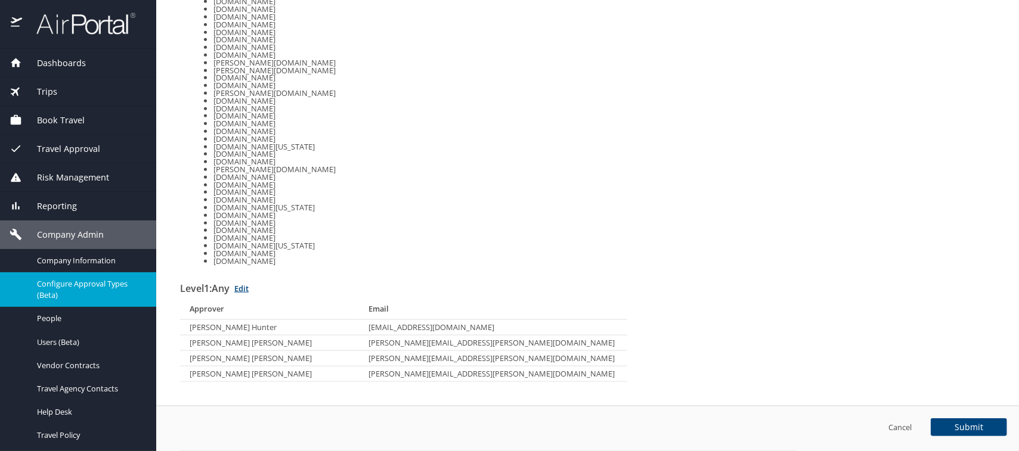
click at [247, 290] on link "Edit" at bounding box center [241, 288] width 14 height 11
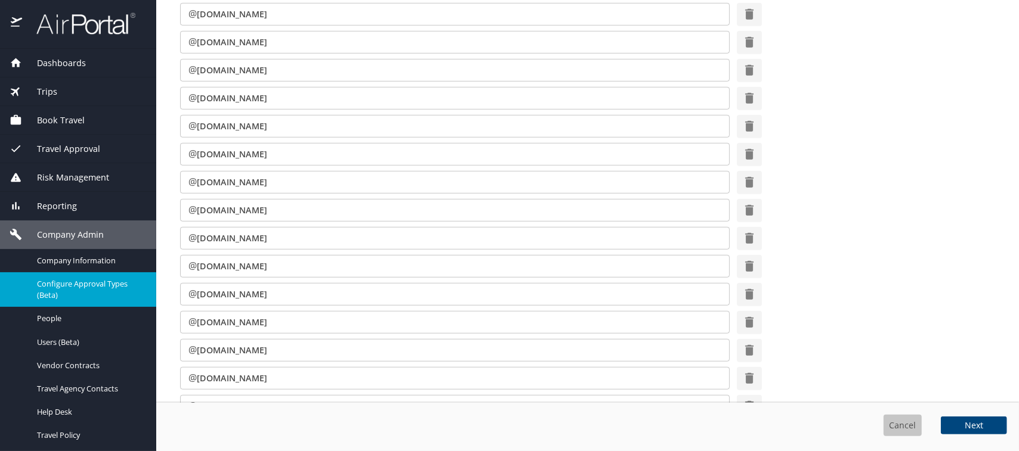
click at [901, 427] on span "Cancel" at bounding box center [902, 425] width 29 height 15
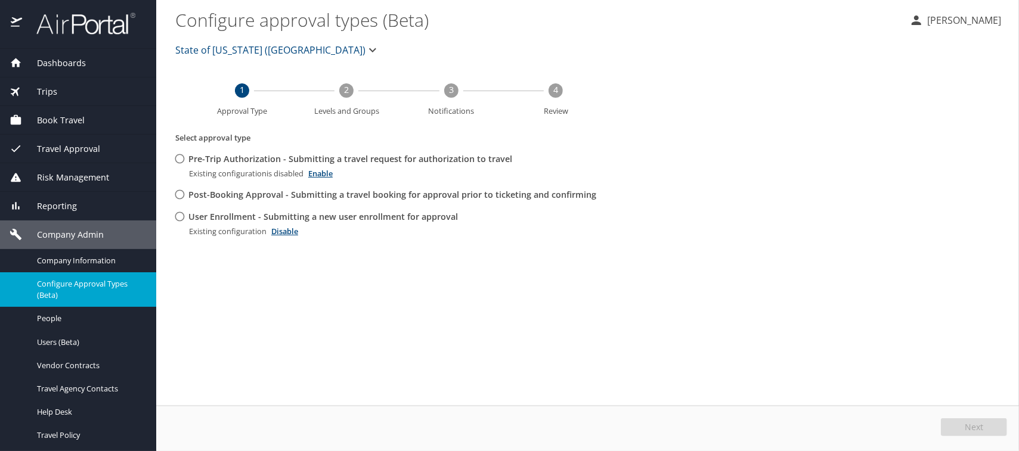
click at [181, 215] on input "User Enrollment - Submitting a new user enrollment for approval" at bounding box center [180, 217] width 22 height 22
radio input "true"
click at [961, 423] on button "Edit" at bounding box center [974, 427] width 63 height 18
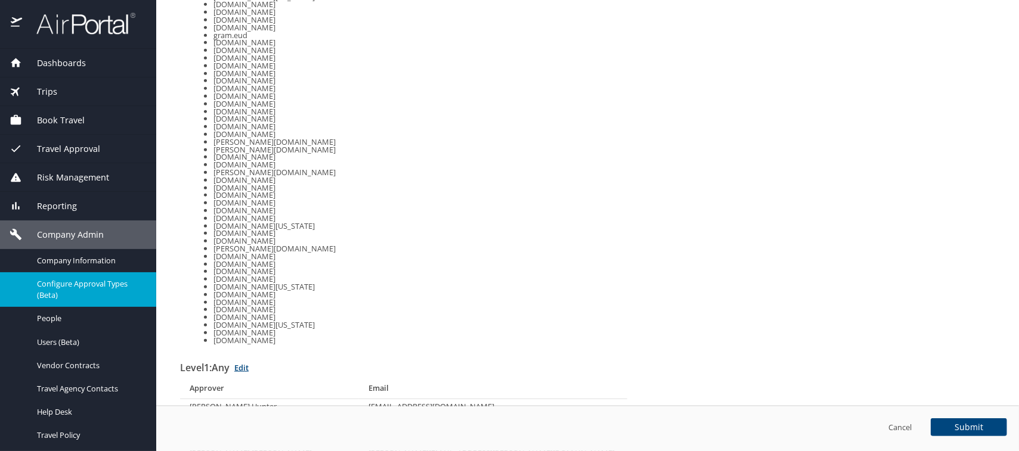
scroll to position [763, 0]
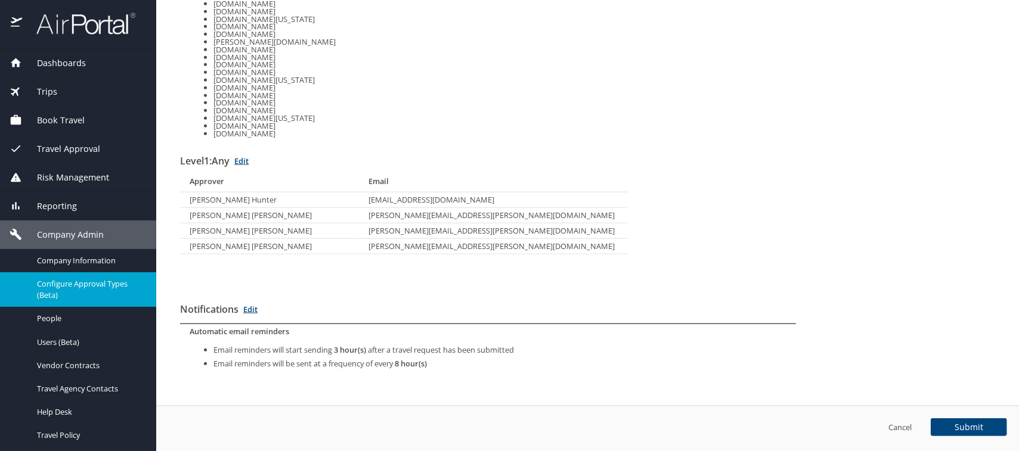
click at [243, 160] on link "Edit" at bounding box center [241, 161] width 14 height 11
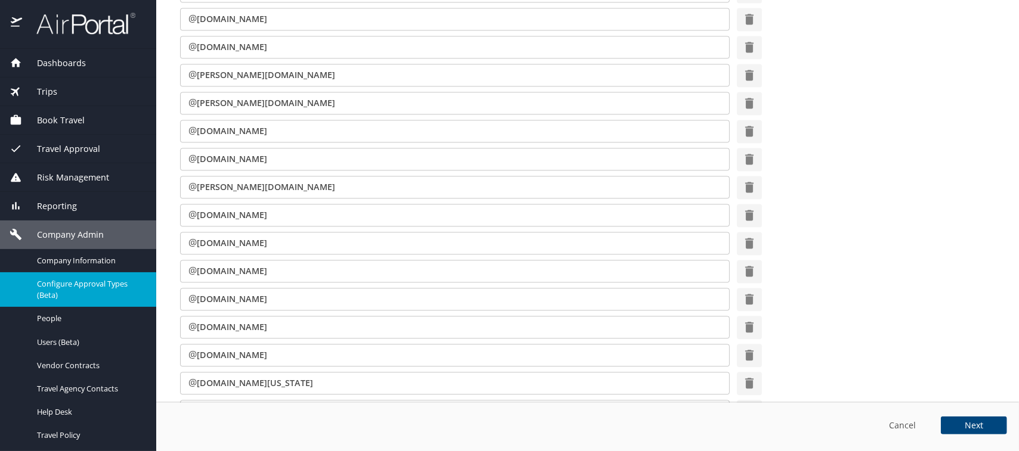
scroll to position [2470, 0]
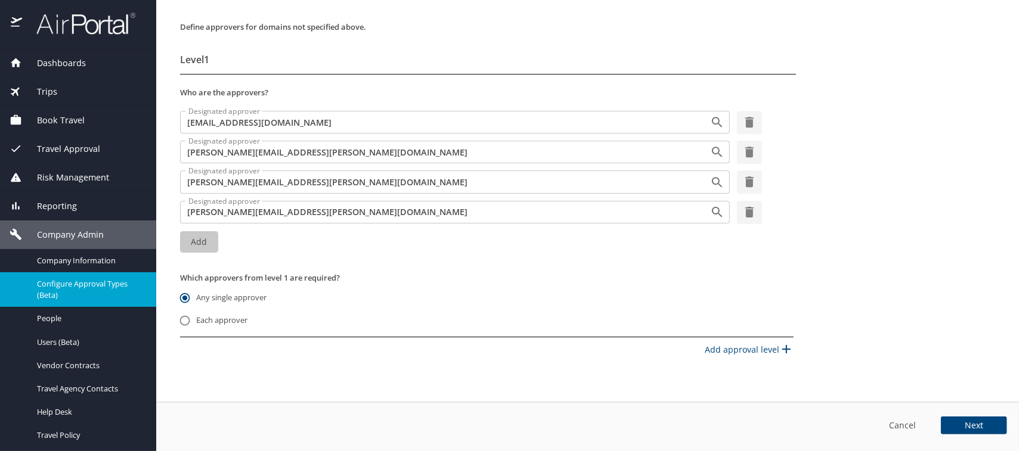
click at [195, 238] on span "Add" at bounding box center [199, 242] width 19 height 15
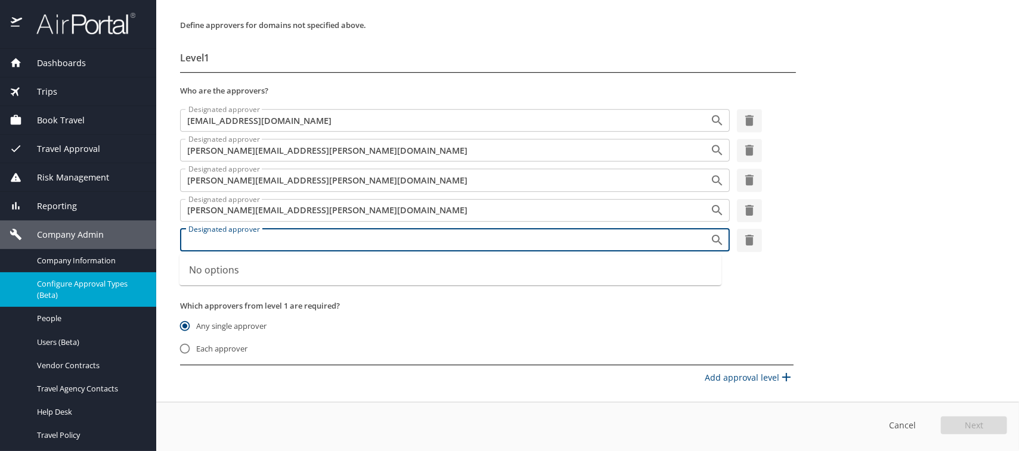
click at [214, 243] on input "Designated approver" at bounding box center [437, 239] width 507 height 15
type input "susan.moon@cbtravel.com"
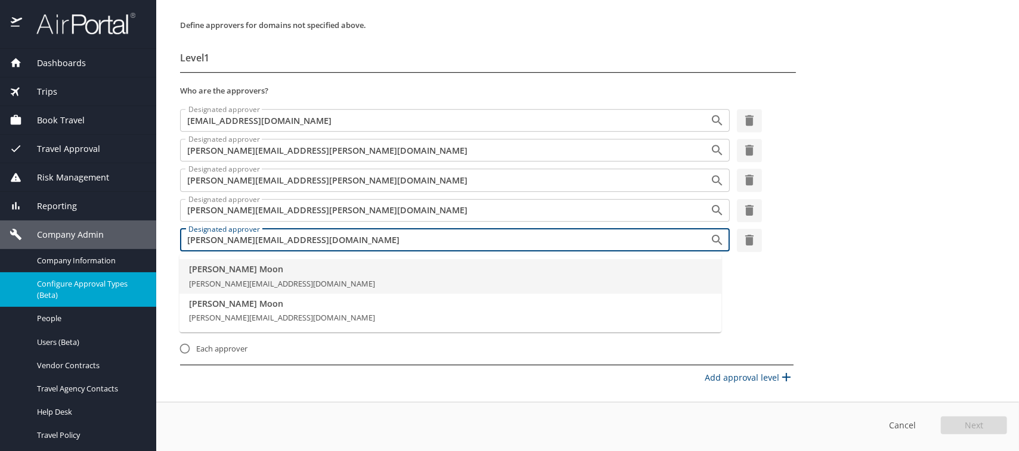
click at [223, 280] on span "susan.moon@cbtravel.com" at bounding box center [282, 283] width 186 height 11
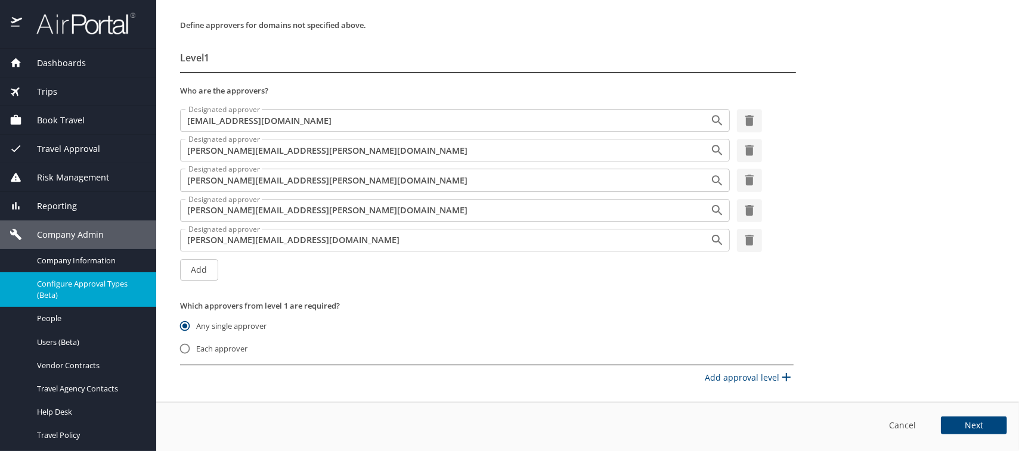
click at [977, 426] on span "Next" at bounding box center [973, 425] width 18 height 8
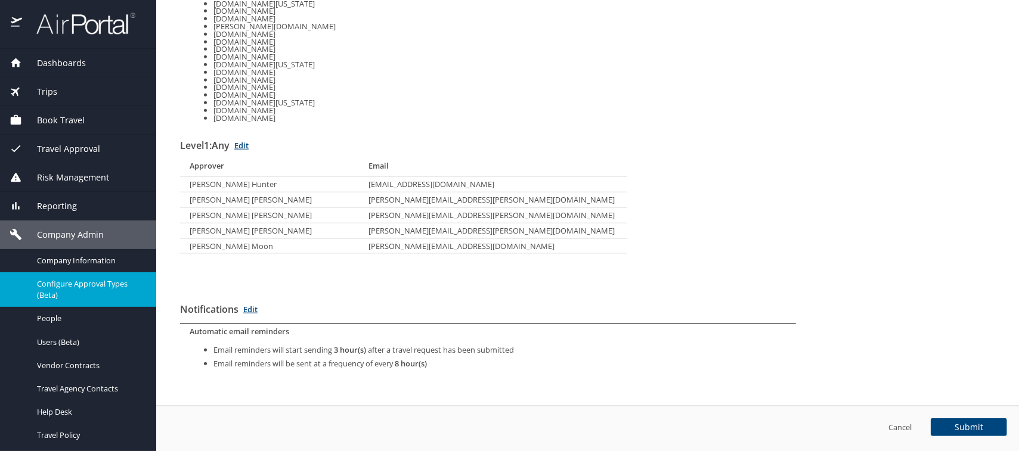
click at [977, 426] on span "Submit" at bounding box center [968, 427] width 29 height 8
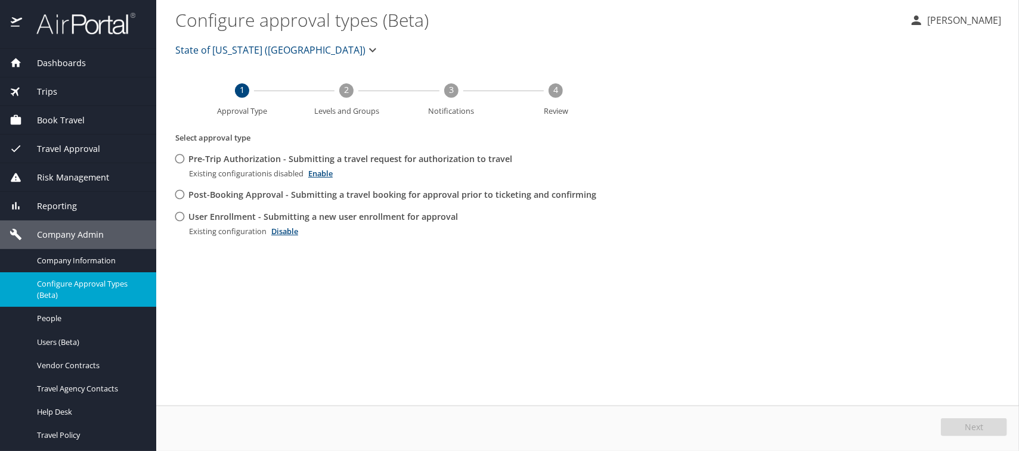
click at [218, 49] on span "State of Louisiana (SOLA)" at bounding box center [270, 50] width 190 height 17
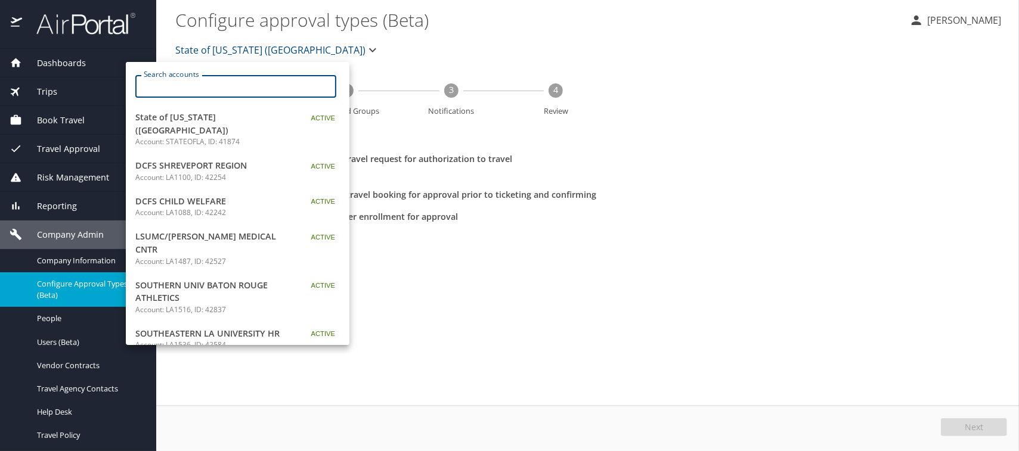
click at [197, 79] on input "Search accounts" at bounding box center [239, 86] width 193 height 23
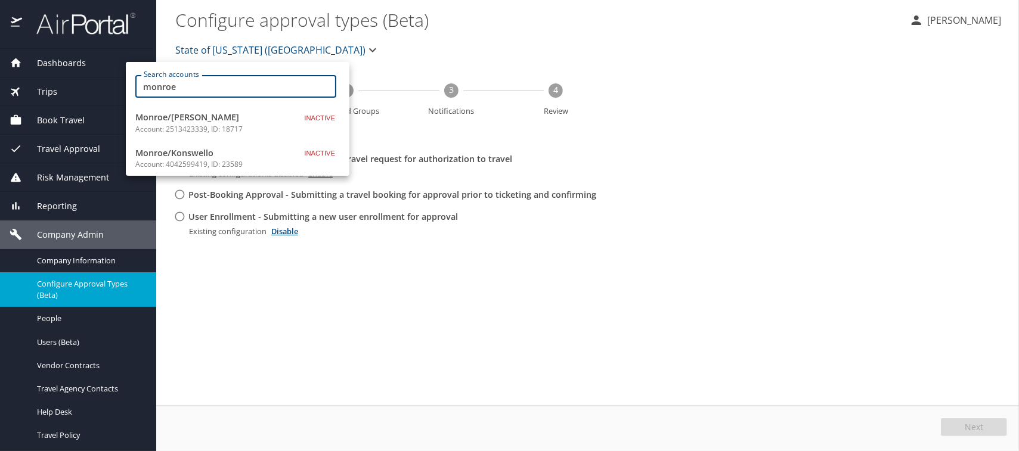
drag, startPoint x: 188, startPoint y: 91, endPoint x: 143, endPoint y: 83, distance: 45.9
click at [143, 83] on input "monroe" at bounding box center [239, 86] width 193 height 23
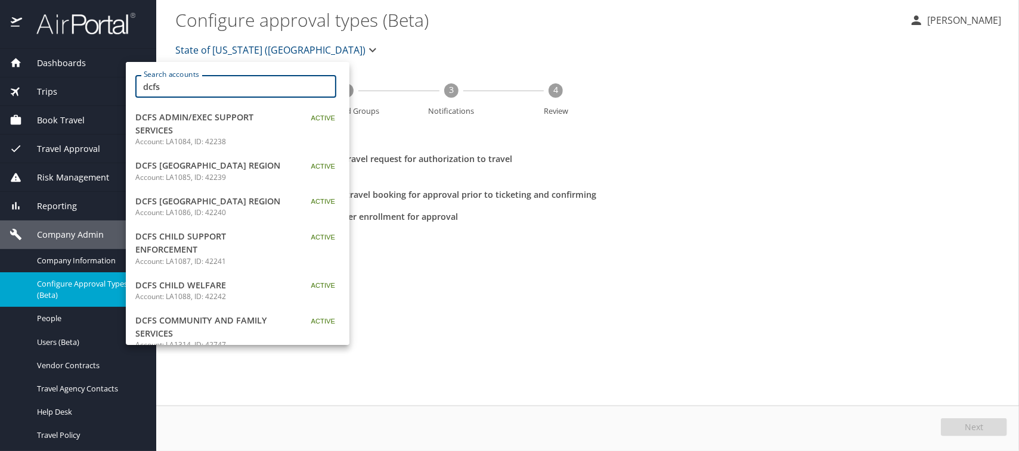
type input "dcfs"
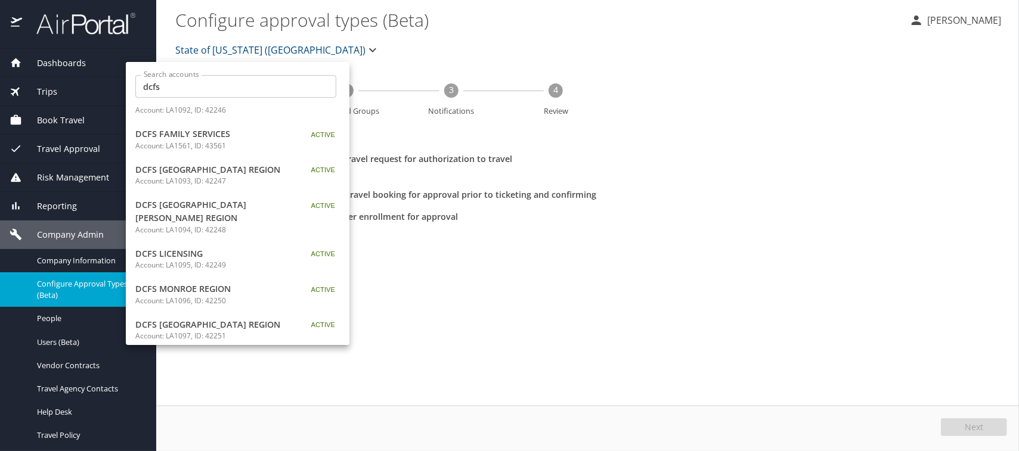
scroll to position [456, 0]
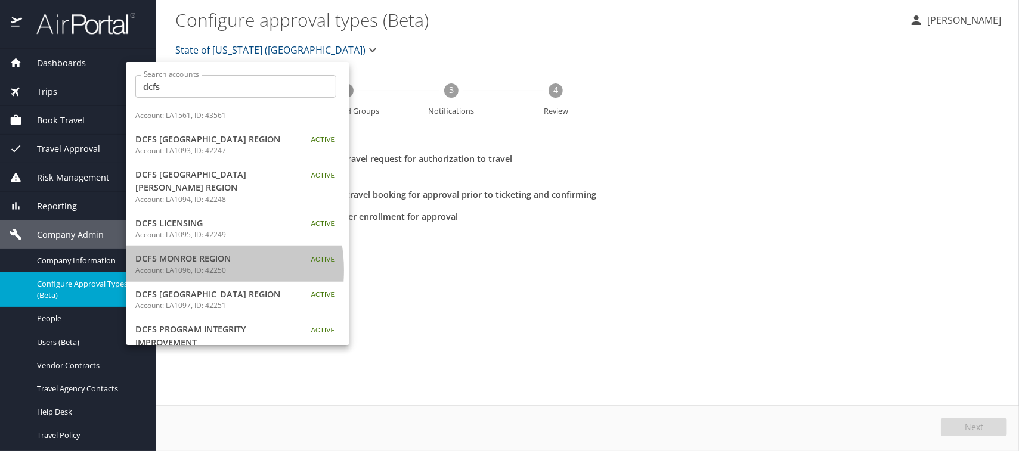
click at [182, 265] on p "Account: LA1096, ID: 42250" at bounding box center [209, 270] width 149 height 11
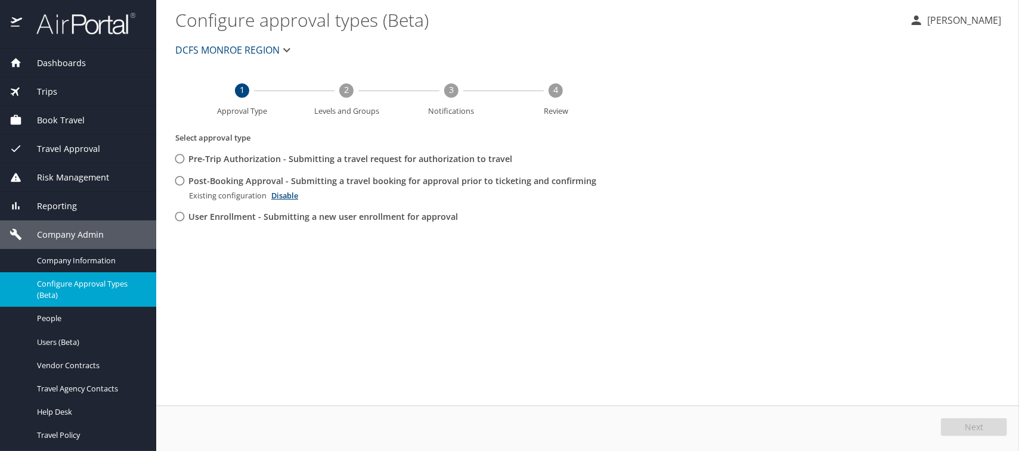
click at [181, 185] on input "Post-Booking Approval - Submitting a travel booking for approval prior to ticke…" at bounding box center [180, 181] width 22 height 22
radio input "true"
click at [962, 427] on button "Edit" at bounding box center [974, 427] width 63 height 18
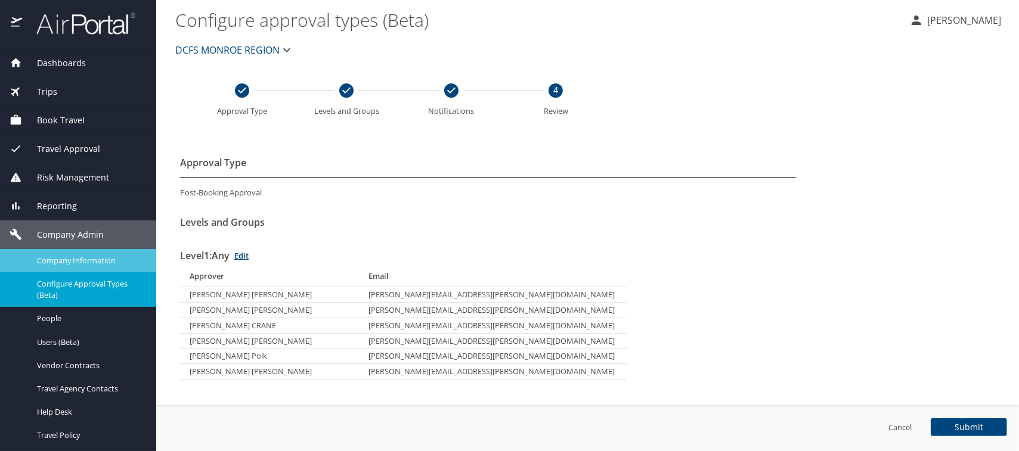
click at [63, 260] on span "Company Information" at bounding box center [89, 260] width 105 height 11
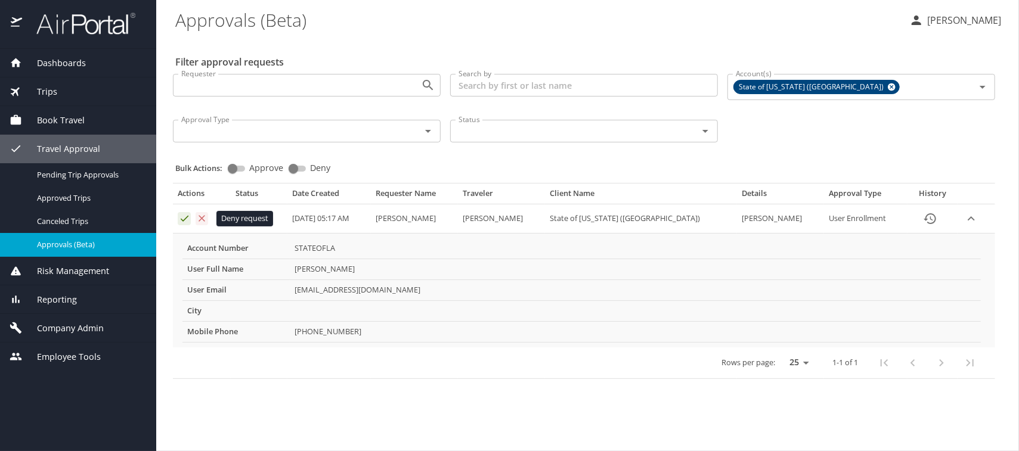
click at [201, 221] on icon "Approval table" at bounding box center [201, 218] width 11 height 11
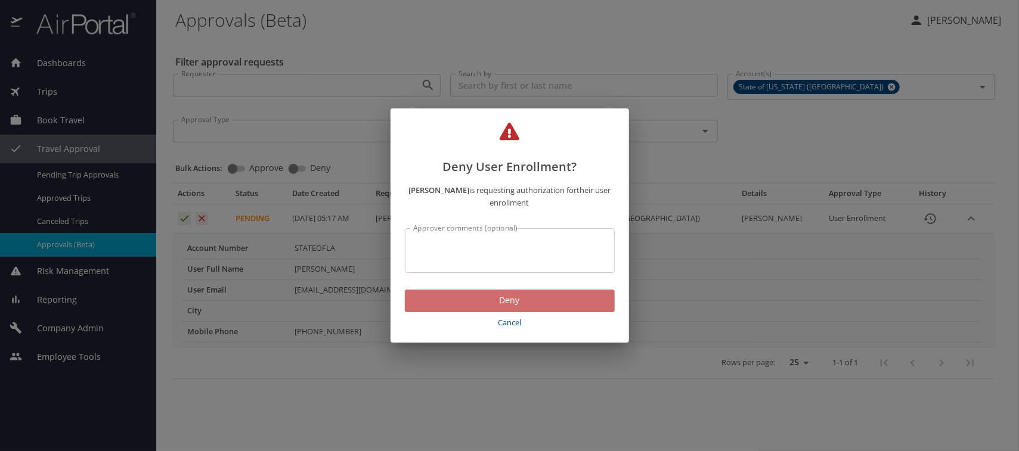
click at [515, 299] on span "Deny" at bounding box center [509, 300] width 191 height 15
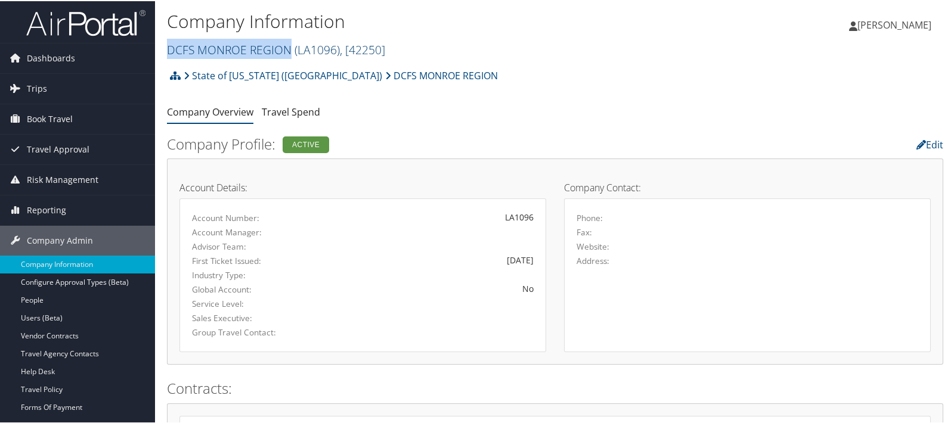
drag, startPoint x: 167, startPoint y: 54, endPoint x: 283, endPoint y: 52, distance: 116.2
click at [288, 52] on link "DCFS MONROE REGION ( LA1096 ) , [ 42250 ]" at bounding box center [276, 49] width 218 height 16
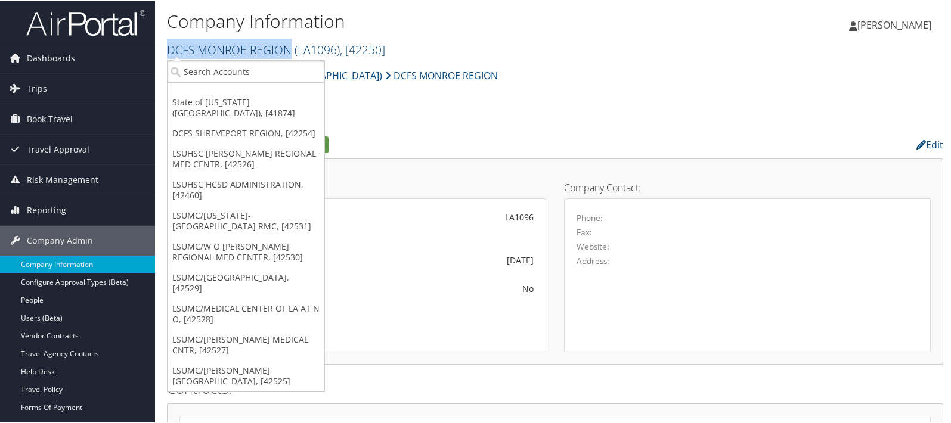
copy link "DCFS MONROE REGION"
click at [462, 33] on div "Company Information DCFS MONROE REGION ( LA1096 ) , [ 42250 ] State of [US_STAT…" at bounding box center [425, 33] width 517 height 50
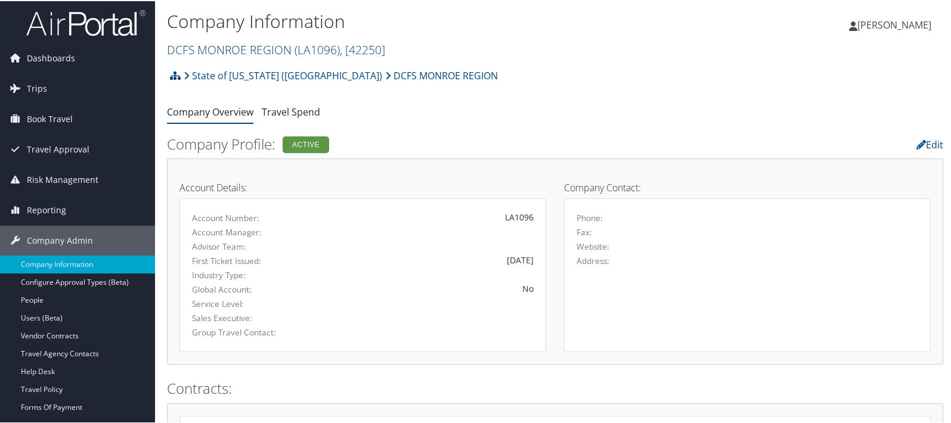
click at [204, 45] on link "DCFS MONROE REGION ( LA1096 ) , [ 42250 ]" at bounding box center [276, 49] width 218 height 16
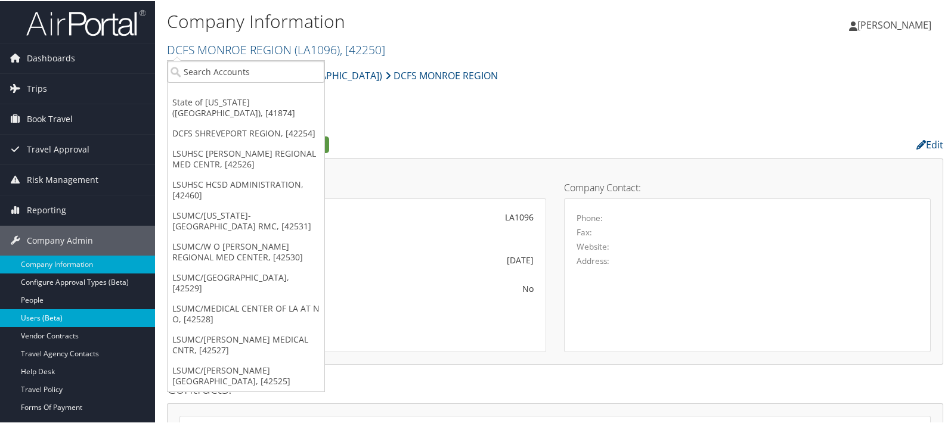
click at [57, 318] on link "Users (Beta)" at bounding box center [77, 317] width 155 height 18
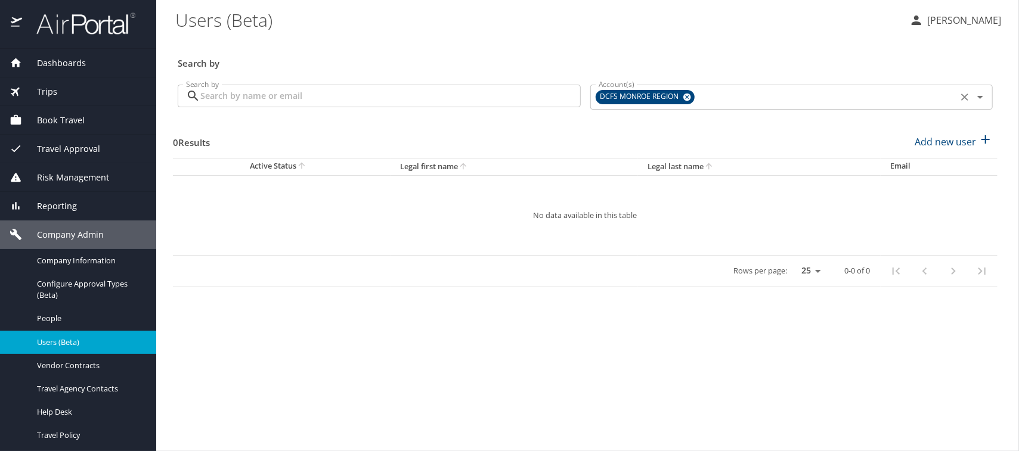
click at [687, 94] on icon at bounding box center [687, 98] width 8 height 8
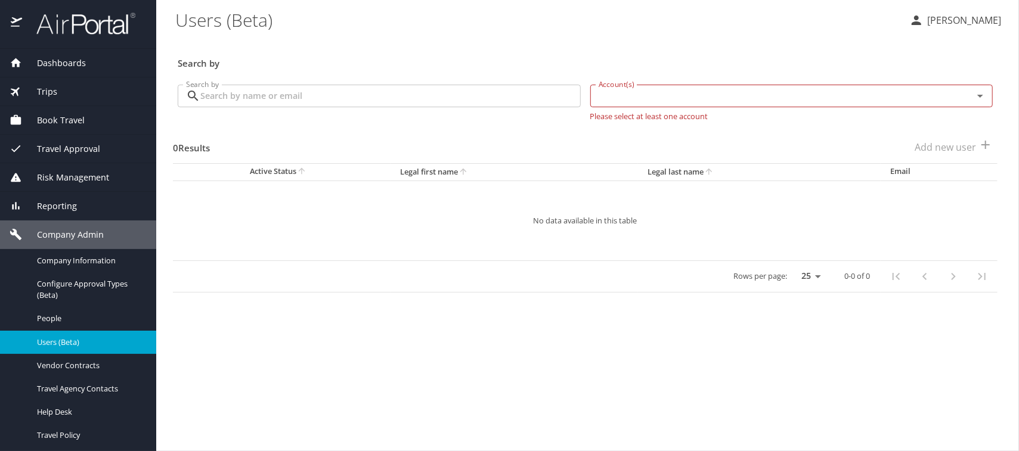
click at [261, 94] on input "Search by" at bounding box center [390, 96] width 380 height 23
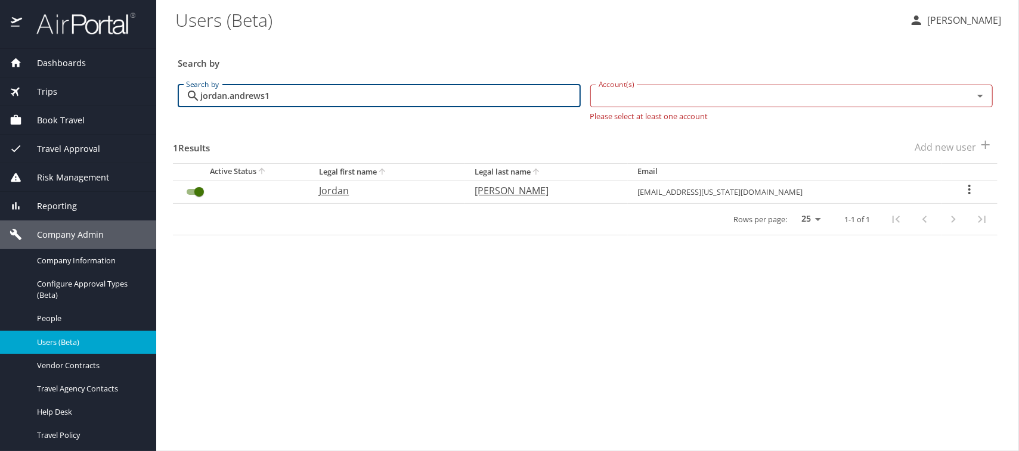
type input "jordan.andrews1"
click at [362, 194] on p "Jordan" at bounding box center [385, 191] width 132 height 14
select select "US"
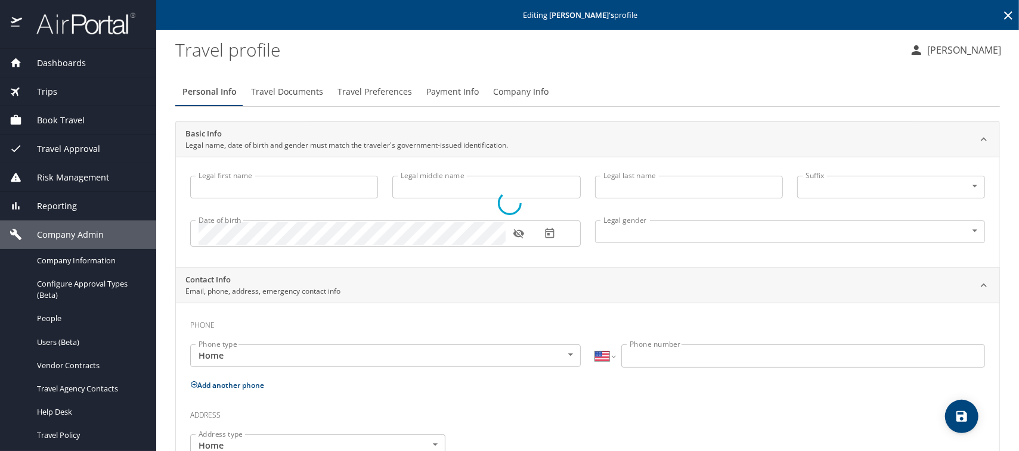
type input "Jordan"
type input "Andrews"
type input "Male"
select select "US"
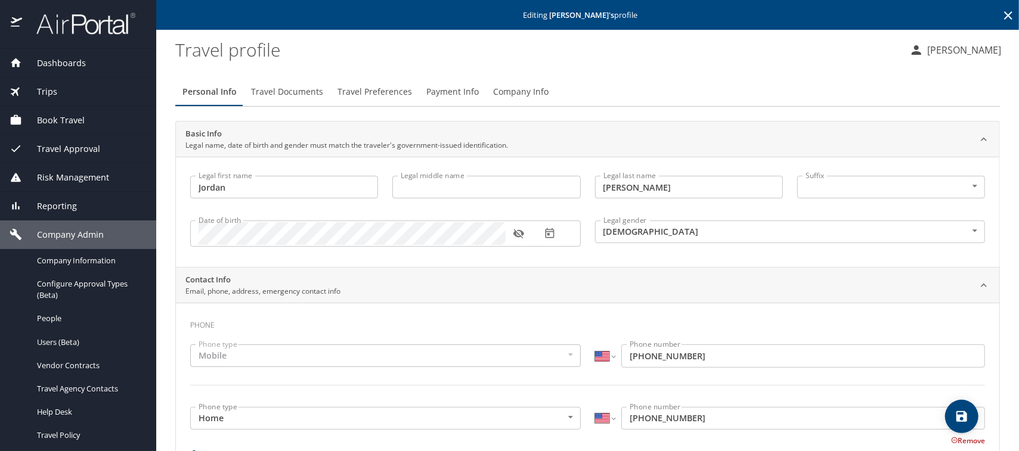
click at [507, 91] on span "Company Info" at bounding box center [520, 92] width 55 height 15
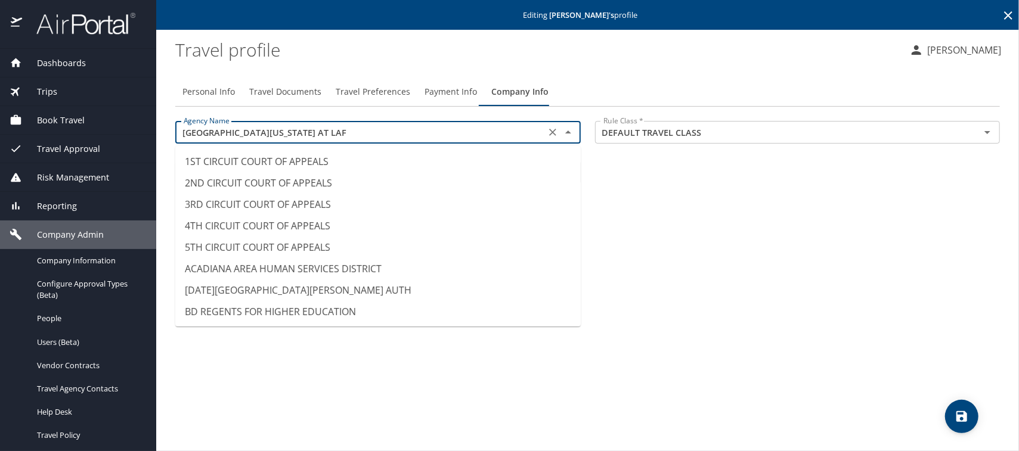
click at [298, 134] on input "UNIV OF LOUISIANA AT LAF" at bounding box center [360, 132] width 363 height 15
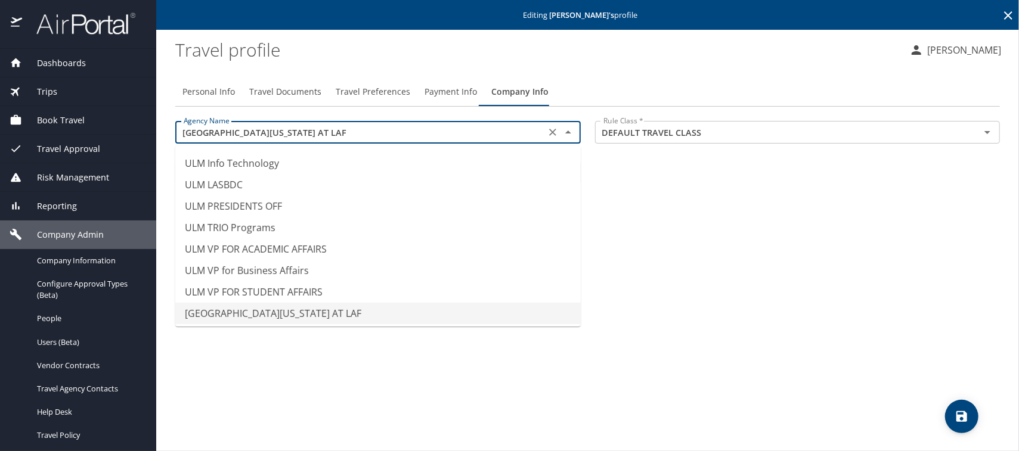
click at [299, 134] on input "UNIV OF LOUISIANA AT LAF" at bounding box center [360, 132] width 363 height 15
click at [549, 57] on profile "Travel profile" at bounding box center [537, 49] width 724 height 37
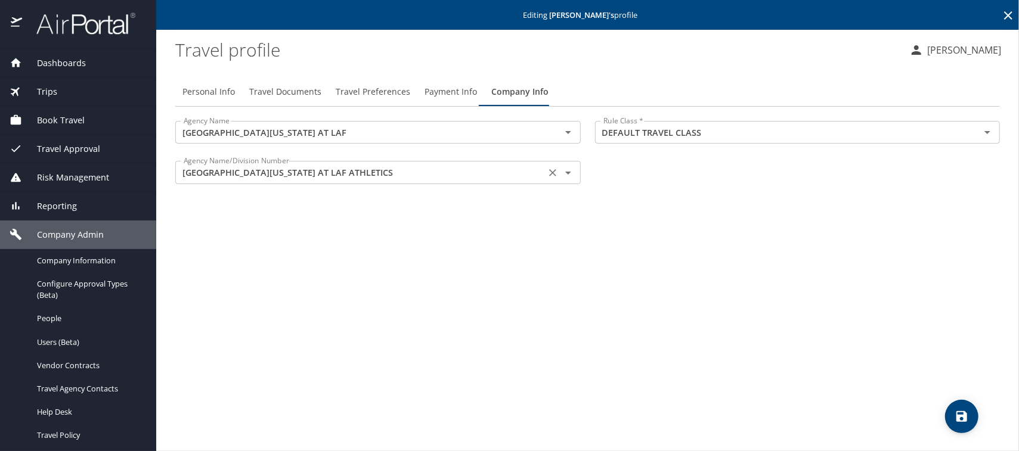
click at [306, 171] on input "UNIV OF LOUISIANA AT LAF ATHLETICS" at bounding box center [360, 171] width 363 height 15
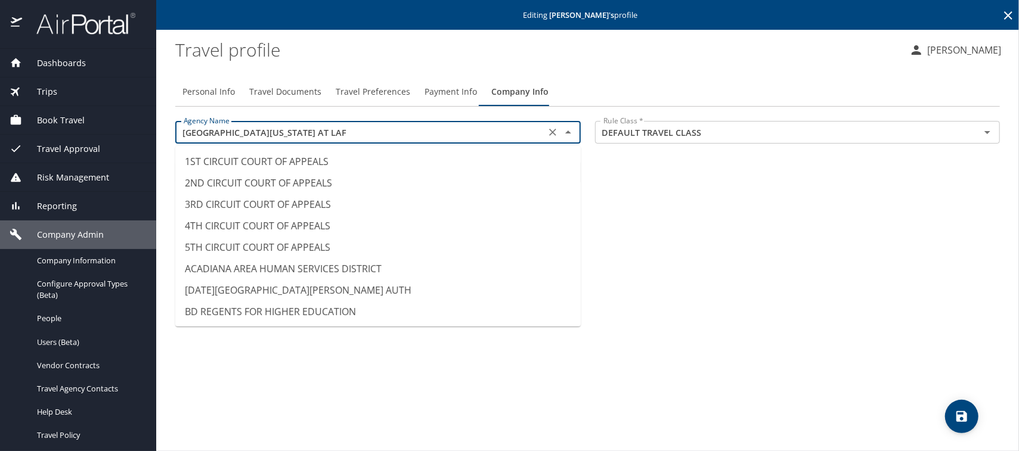
click at [275, 129] on input "UNIV OF LOUISIANA AT LAF" at bounding box center [360, 132] width 363 height 15
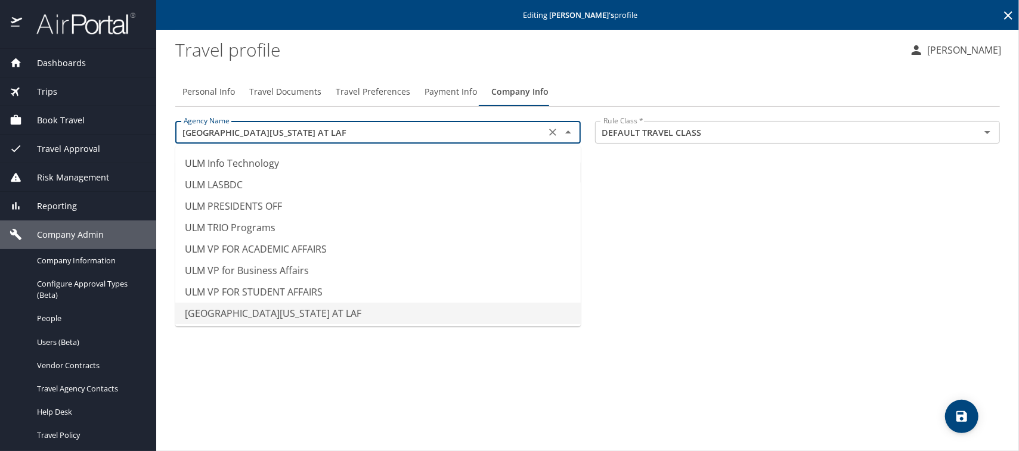
paste input "ATHLETICS"
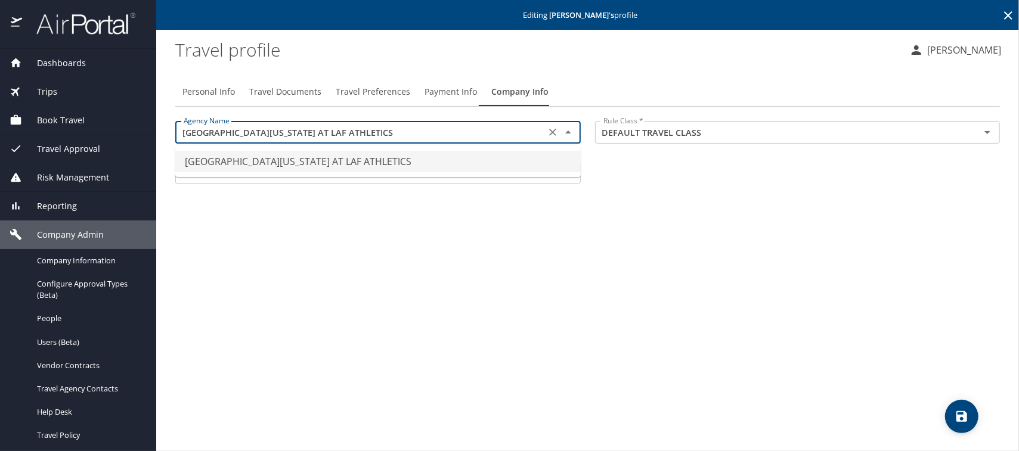
scroll to position [0, 0]
click at [293, 163] on li "UNIV OF LOUISIANA AT LAF ATHLETICS" at bounding box center [377, 161] width 405 height 21
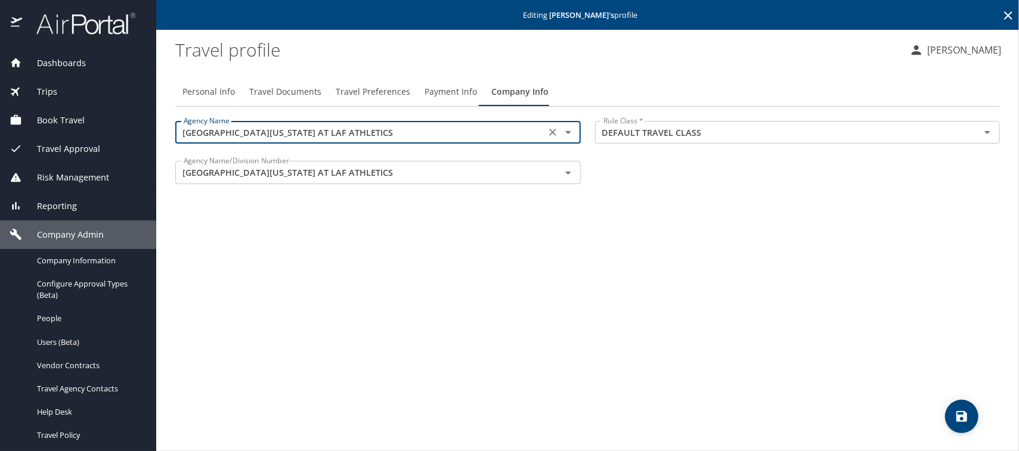
type input "UNIV OF LOUISIANA AT LAF ATHLETICS"
click at [959, 411] on icon "save" at bounding box center [961, 416] width 14 height 14
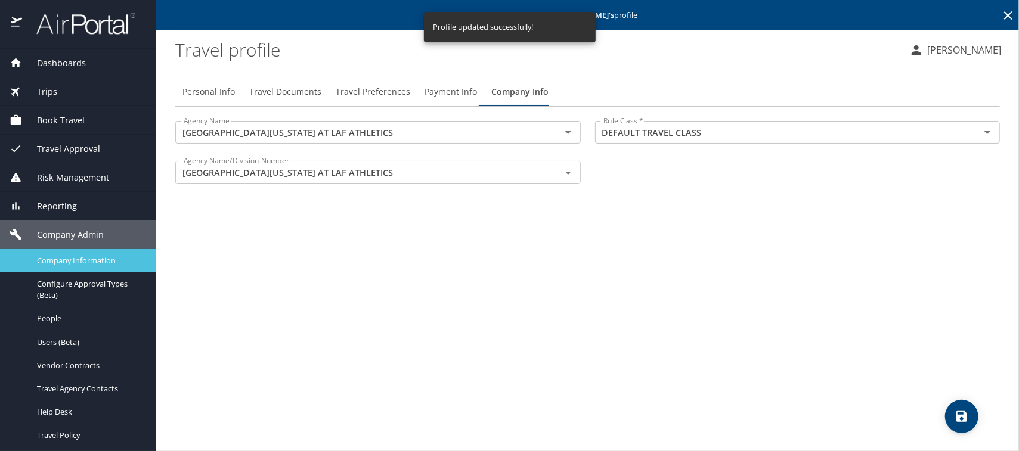
click at [77, 262] on span "Company Information" at bounding box center [89, 260] width 105 height 11
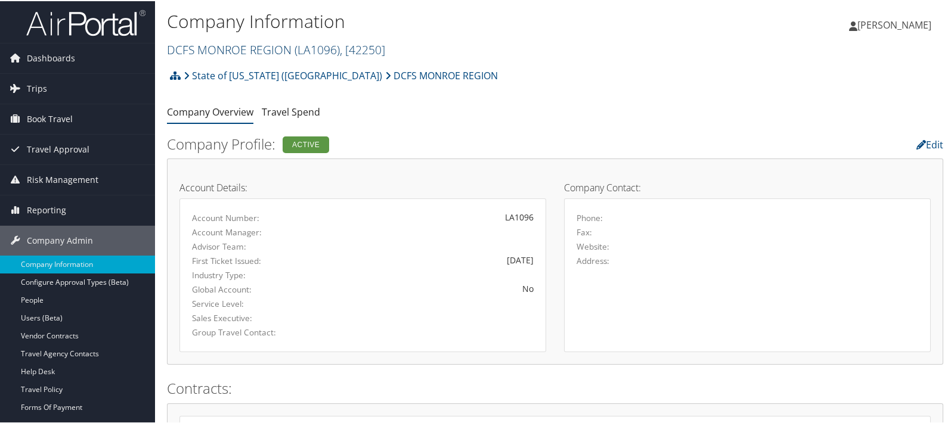
click at [200, 49] on link "DCFS MONROE REGION ( LA1096 ) , [ 42250 ]" at bounding box center [276, 49] width 218 height 16
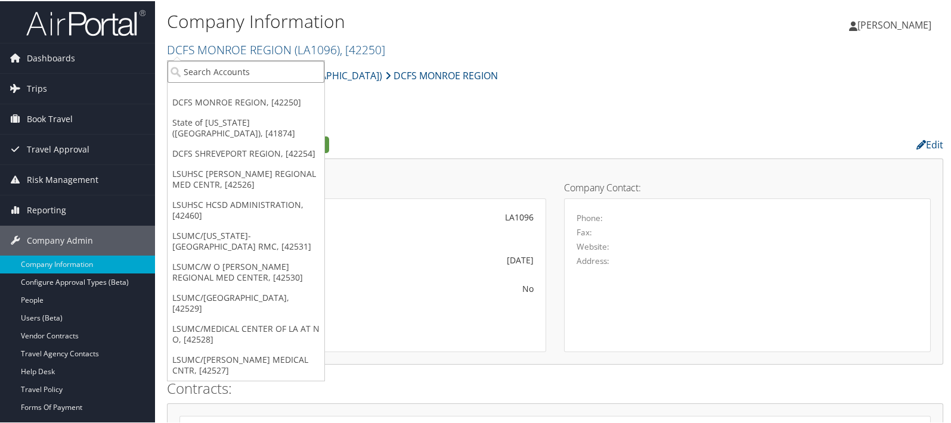
paste input "[GEOGRAPHIC_DATA][US_STATE] AT LAF ATHLETICS"
drag, startPoint x: 250, startPoint y: 69, endPoint x: 146, endPoint y: 66, distance: 104.3
type input "[GEOGRAPHIC_DATA][US_STATE] AT LAF ATHLETICS"
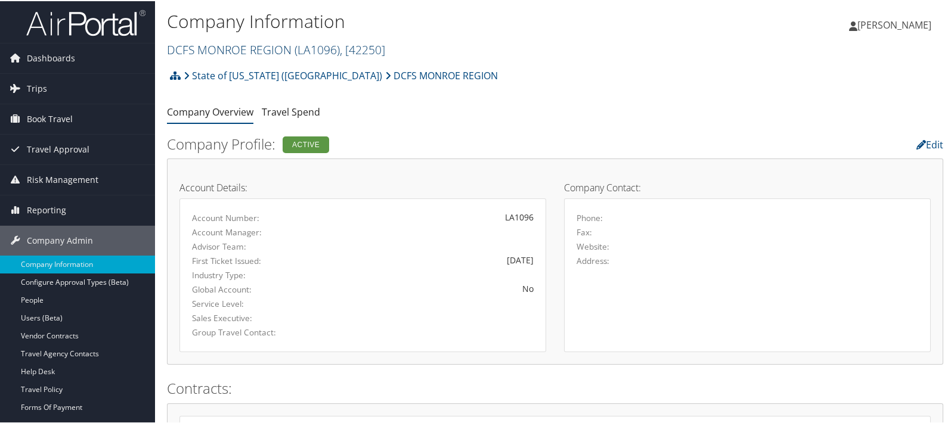
drag, startPoint x: 214, startPoint y: 46, endPoint x: 206, endPoint y: 48, distance: 8.5
click at [206, 48] on link "DCFS MONROE REGION ( LA1096 ) , [ 42250 ]" at bounding box center [276, 49] width 218 height 16
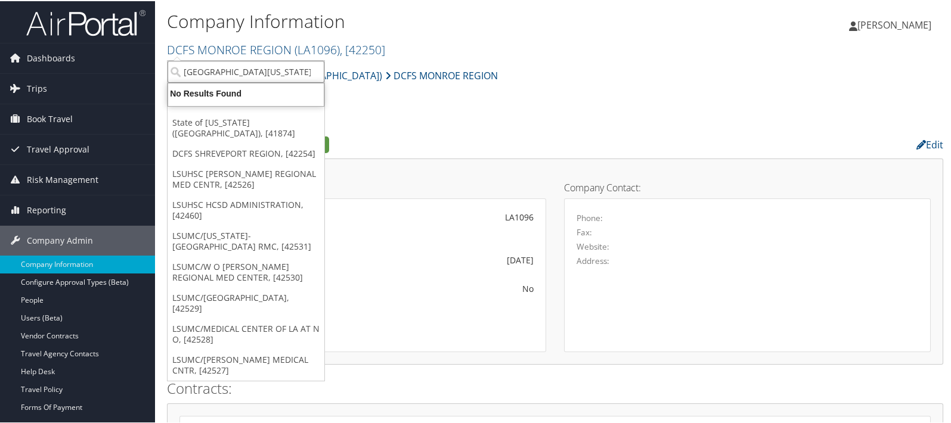
click at [191, 73] on input "[GEOGRAPHIC_DATA][US_STATE] AT LAF ATHLETICS" at bounding box center [245, 71] width 157 height 22
type input "laf"
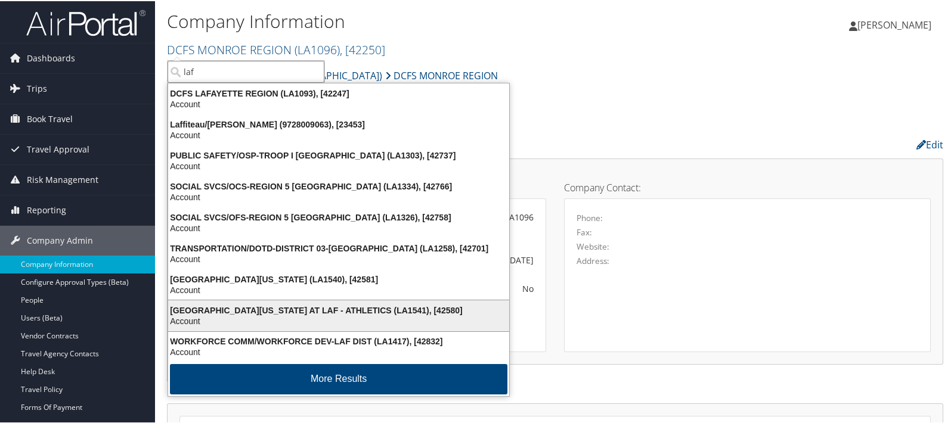
click at [250, 305] on div "[GEOGRAPHIC_DATA][US_STATE] AT LAF - ATHLETICS (LA1541), [42580]" at bounding box center [338, 309] width 355 height 11
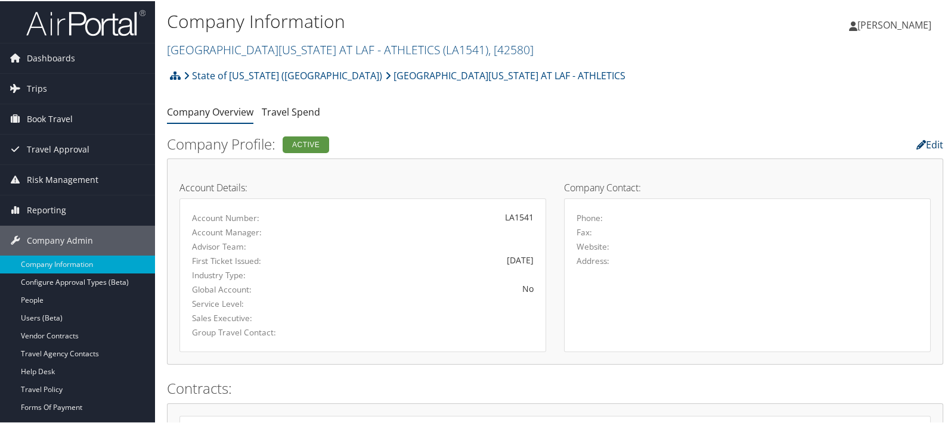
click at [927, 141] on link "Edit" at bounding box center [929, 143] width 27 height 13
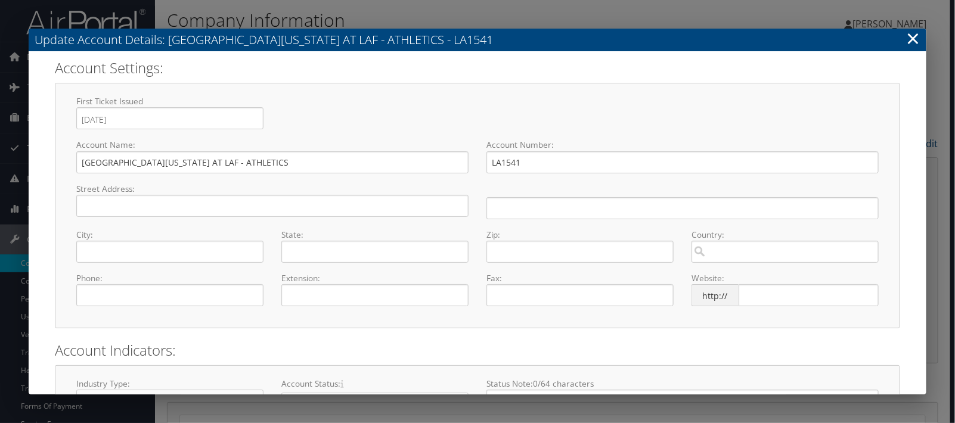
select select "8"
click at [194, 162] on input "UNIV OF LOUISIANA AT LAF - ATHLETICS" at bounding box center [272, 162] width 392 height 22
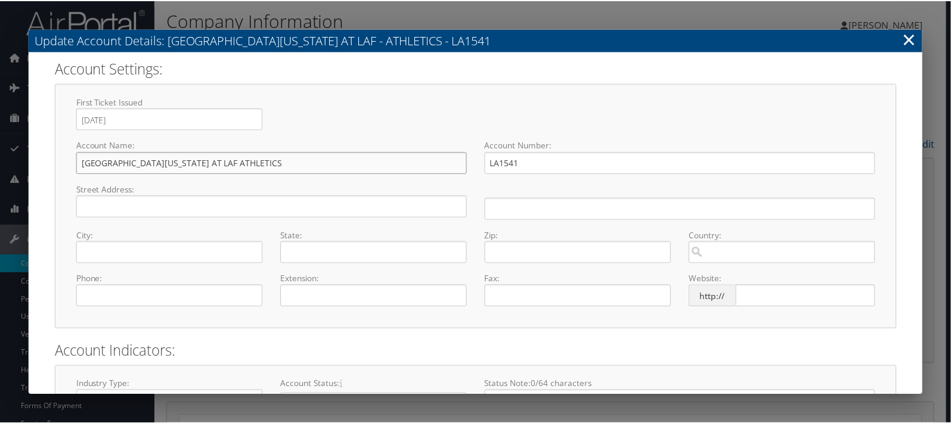
scroll to position [135, 0]
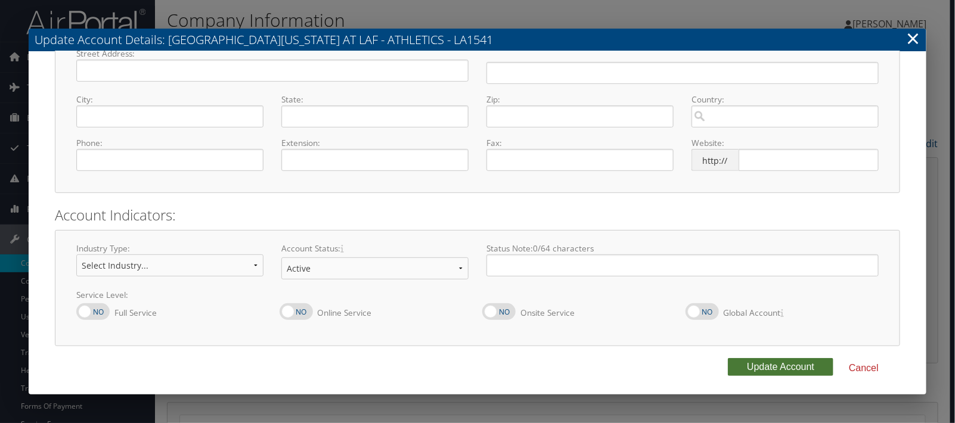
type input "[GEOGRAPHIC_DATA][US_STATE] AT LAF ATHLETICS"
click at [766, 359] on button "Update Account" at bounding box center [780, 367] width 105 height 18
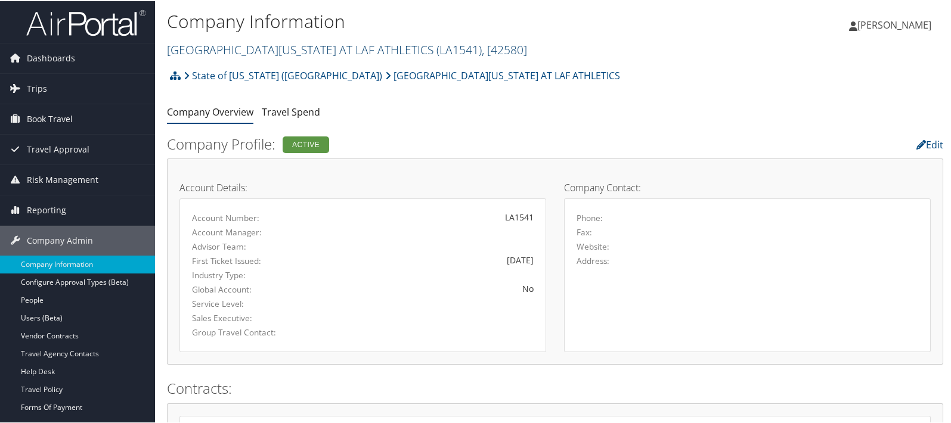
click at [204, 47] on link "[GEOGRAPHIC_DATA][US_STATE] AT LAF ATHLETICS ( LA1541 ) , [ 42580 ]" at bounding box center [347, 49] width 360 height 16
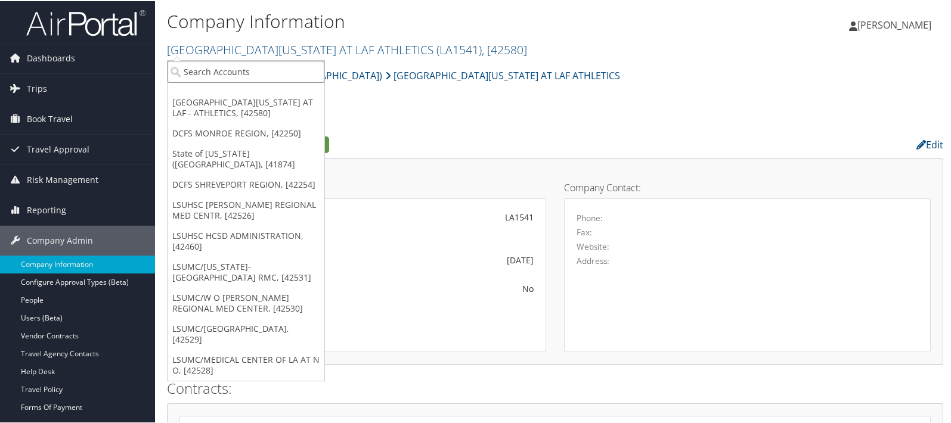
click at [199, 70] on input "search" at bounding box center [245, 71] width 157 height 22
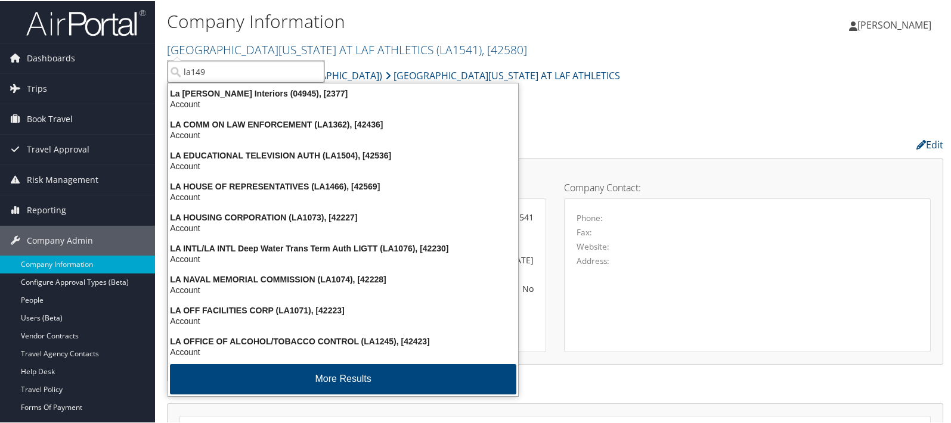
type input "la1494"
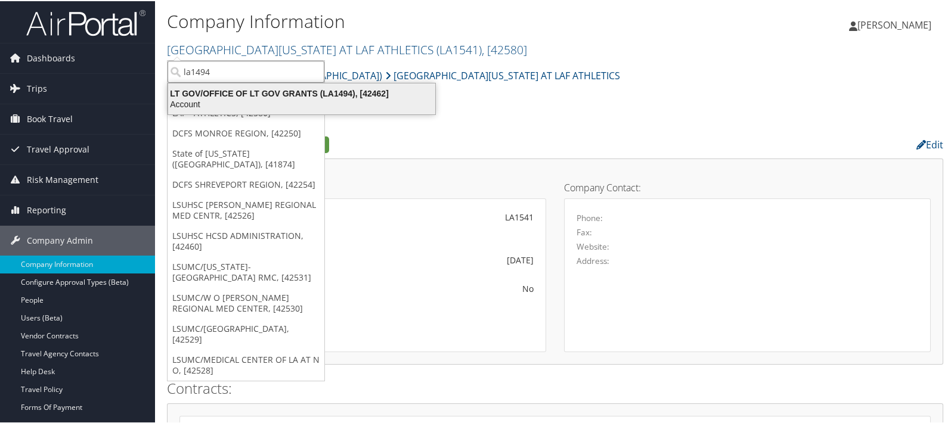
click at [216, 88] on div "LT GOV/OFFICE OF LT GOV GRANTS (LA1494), [42462]" at bounding box center [301, 92] width 281 height 11
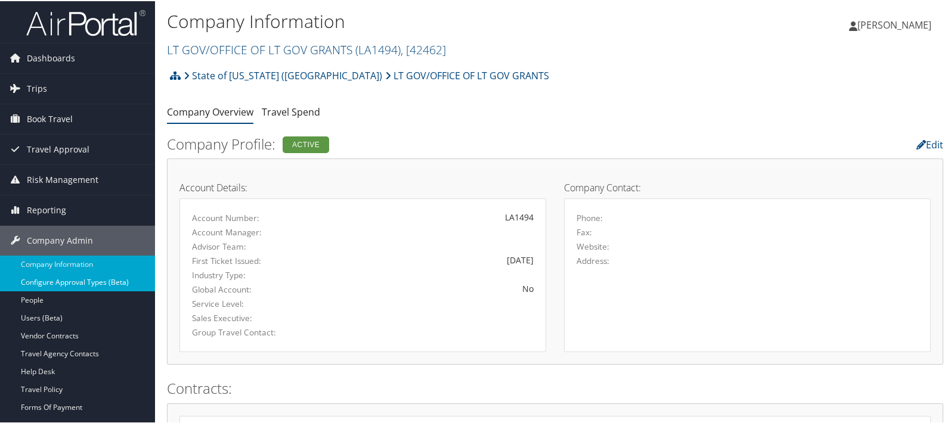
click at [46, 283] on link "Configure Approval Types (Beta)" at bounding box center [77, 281] width 155 height 18
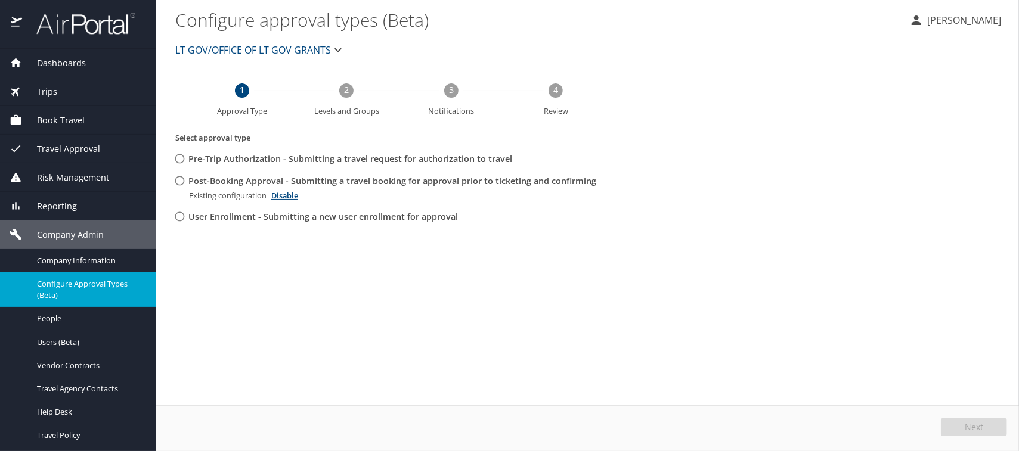
click at [184, 180] on input "Post-Booking Approval - Submitting a travel booking for approval prior to ticke…" at bounding box center [180, 181] width 22 height 22
radio input "true"
click at [964, 422] on button "Edit" at bounding box center [974, 427] width 63 height 18
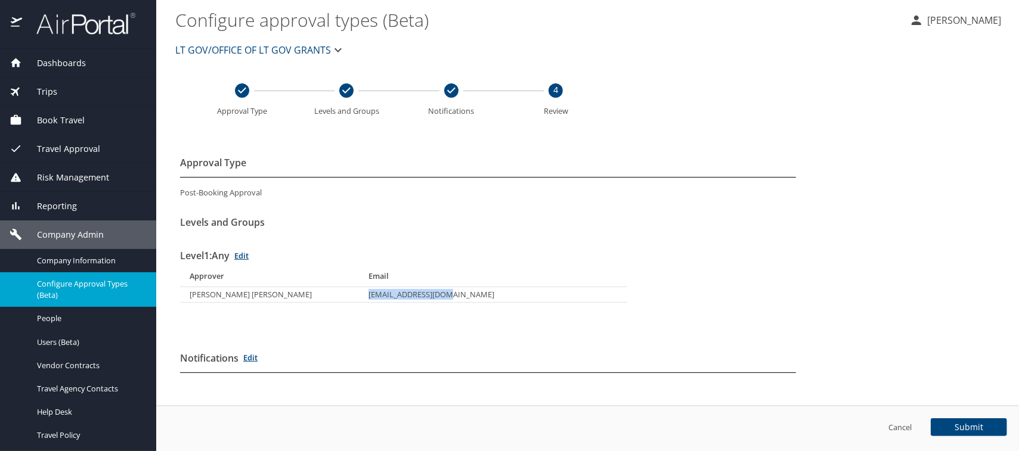
drag, startPoint x: 362, startPoint y: 291, endPoint x: 440, endPoint y: 291, distance: 77.5
click at [440, 291] on td "[EMAIL_ADDRESS][DOMAIN_NAME]" at bounding box center [493, 294] width 268 height 15
copy td "[EMAIL_ADDRESS][DOMAIN_NAME]"
